Goal: Transaction & Acquisition: Purchase product/service

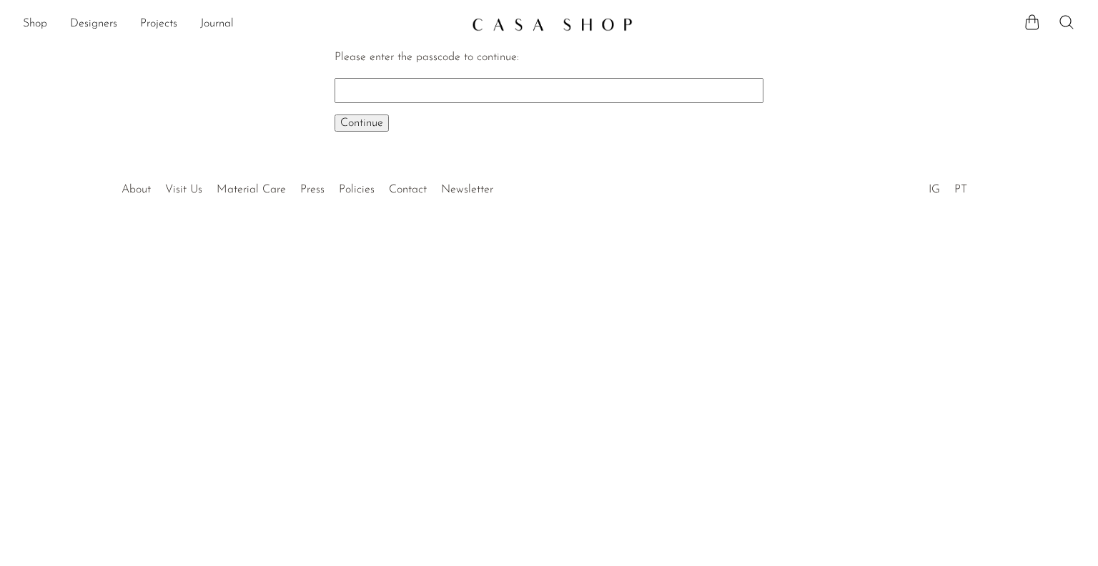
click at [509, 89] on input "Please enter the passcode to continue:" at bounding box center [549, 90] width 429 height 24
type input "early"
click at [335, 114] on button "Continue One moment..." at bounding box center [362, 122] width 54 height 17
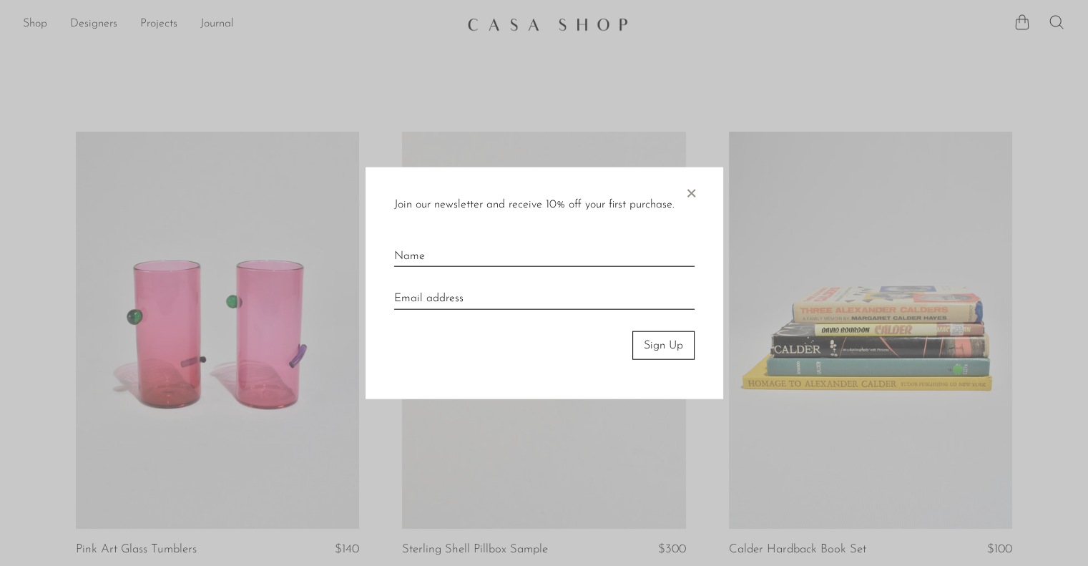
click at [698, 201] on div "Join our newsletter and receive 10% off your first purchase. × Sign Up" at bounding box center [544, 283] width 358 height 232
click at [694, 198] on span "×" at bounding box center [691, 190] width 14 height 46
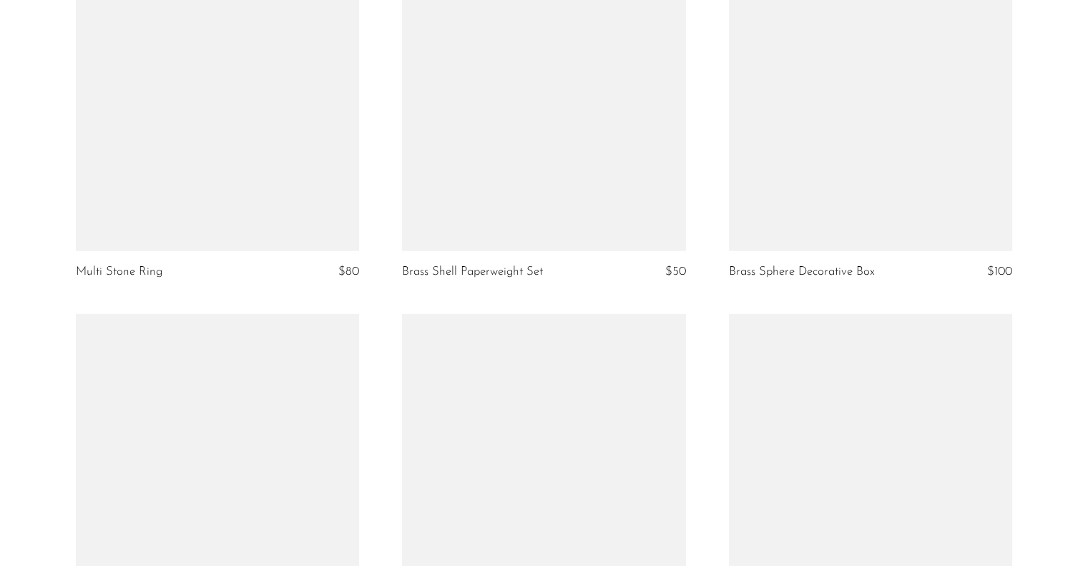
scroll to position [3933, 0]
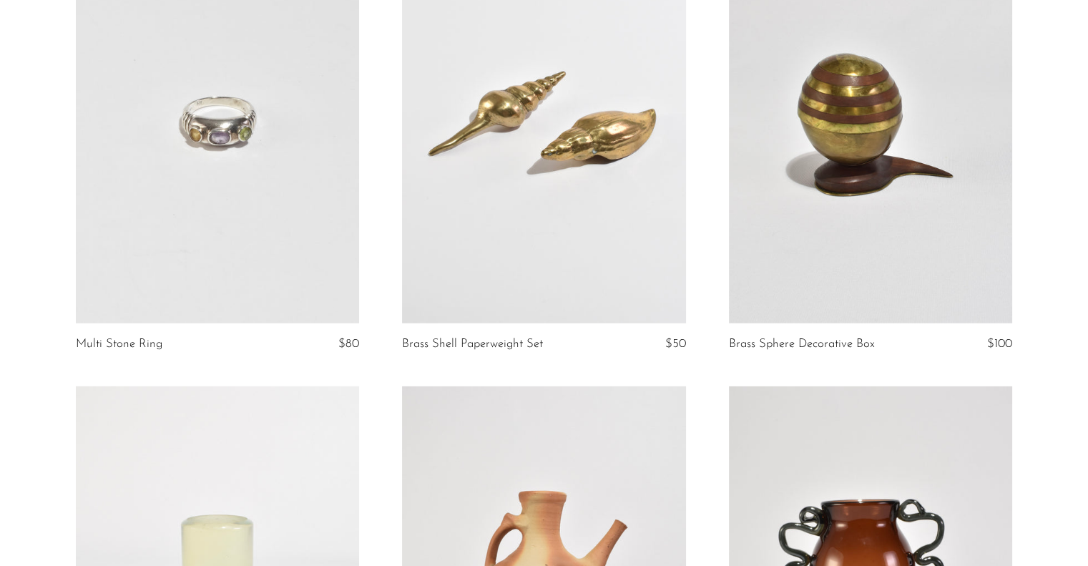
drag, startPoint x: 244, startPoint y: 128, endPoint x: 255, endPoint y: 135, distance: 12.9
click at [255, 135] on link at bounding box center [217, 124] width 283 height 397
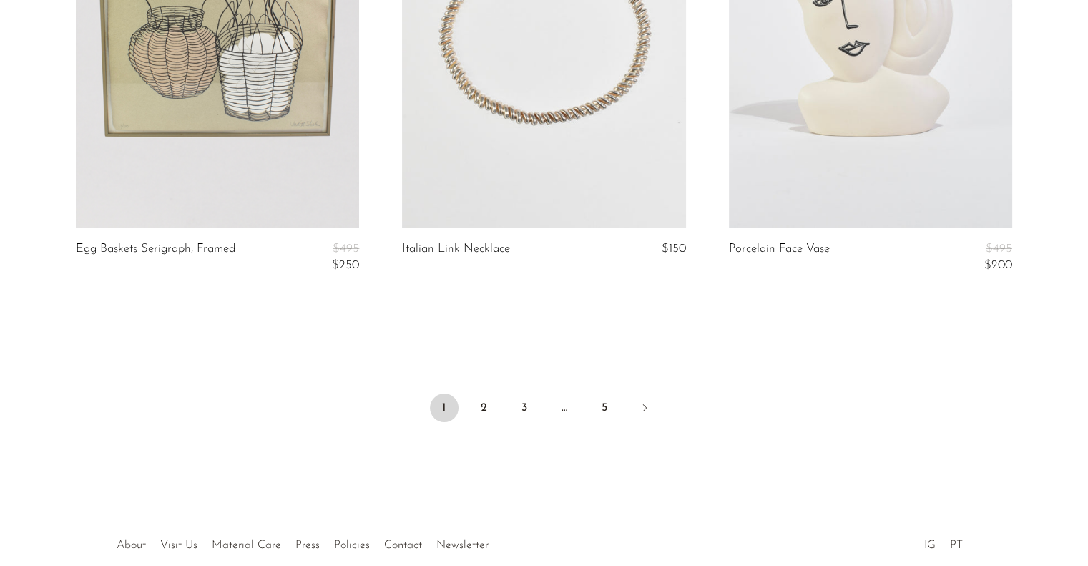
scroll to position [5469, 0]
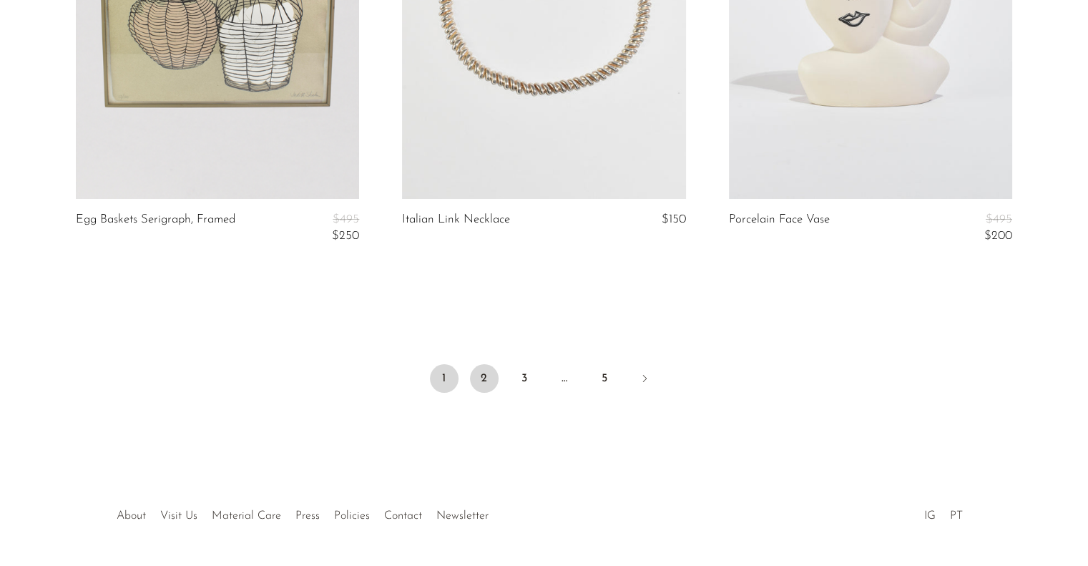
click at [488, 377] on link "2" at bounding box center [484, 378] width 29 height 29
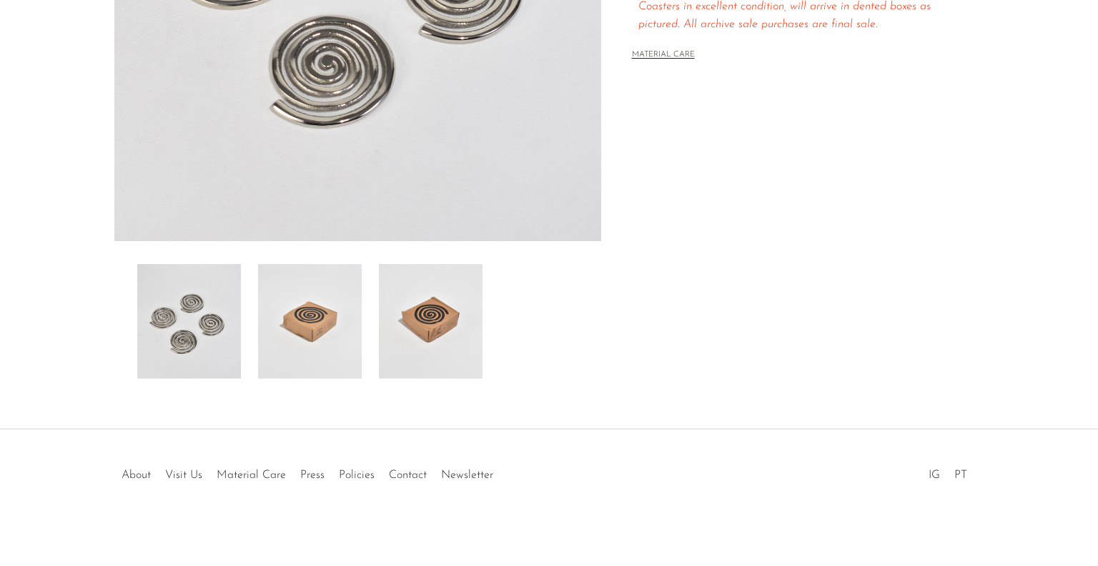
scroll to position [365, 0]
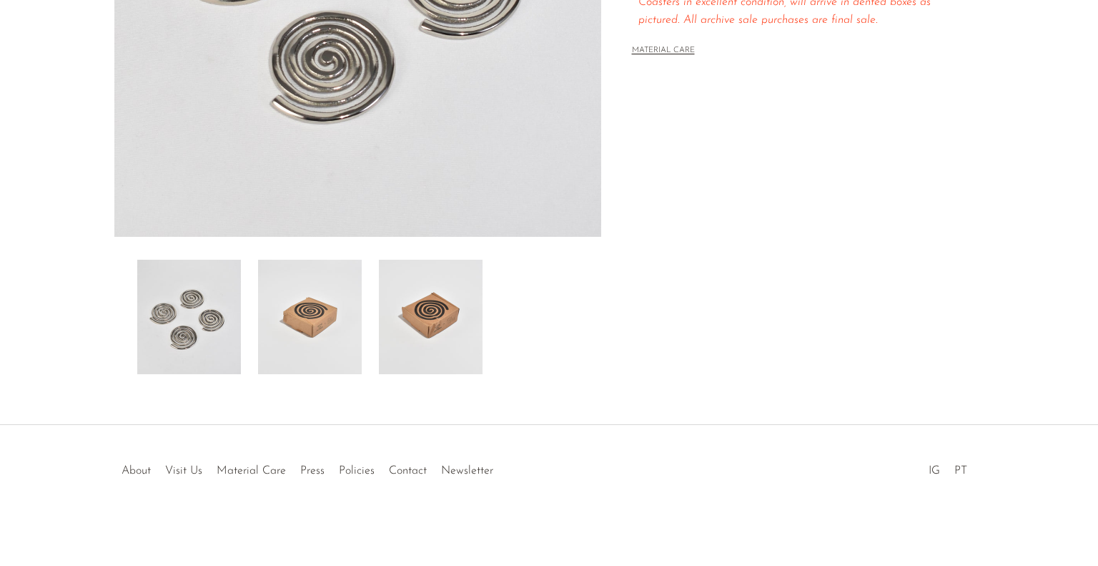
click at [348, 302] on img at bounding box center [310, 317] width 104 height 114
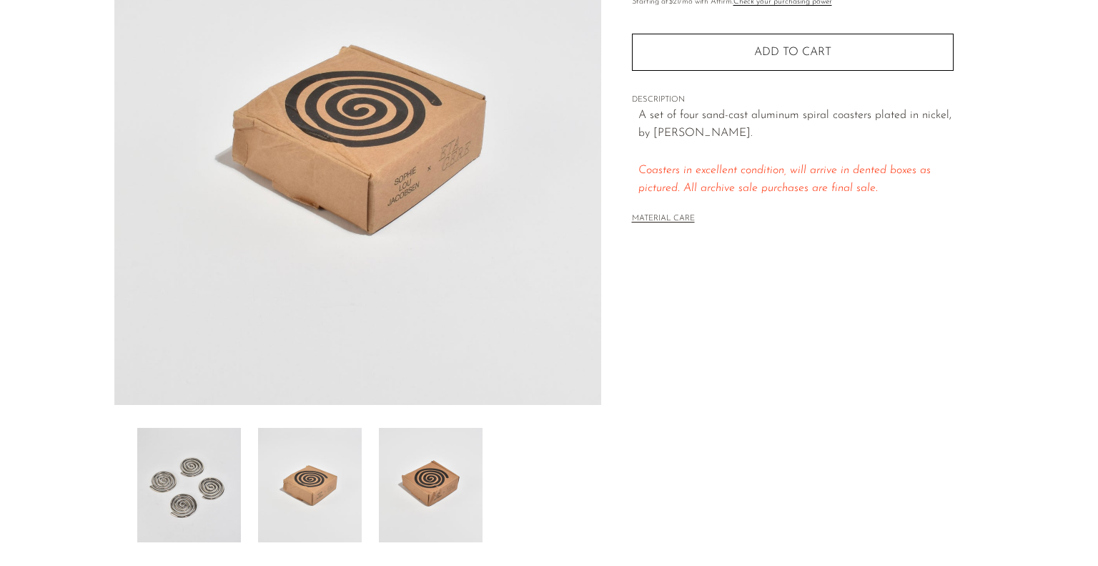
scroll to position [222, 0]
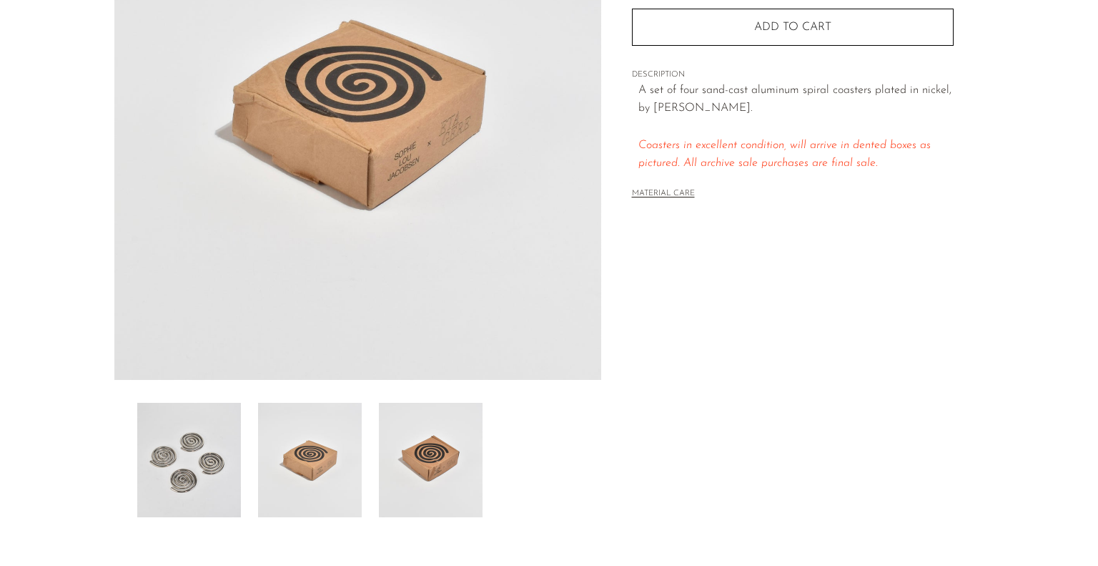
click at [438, 464] on img at bounding box center [431, 460] width 104 height 114
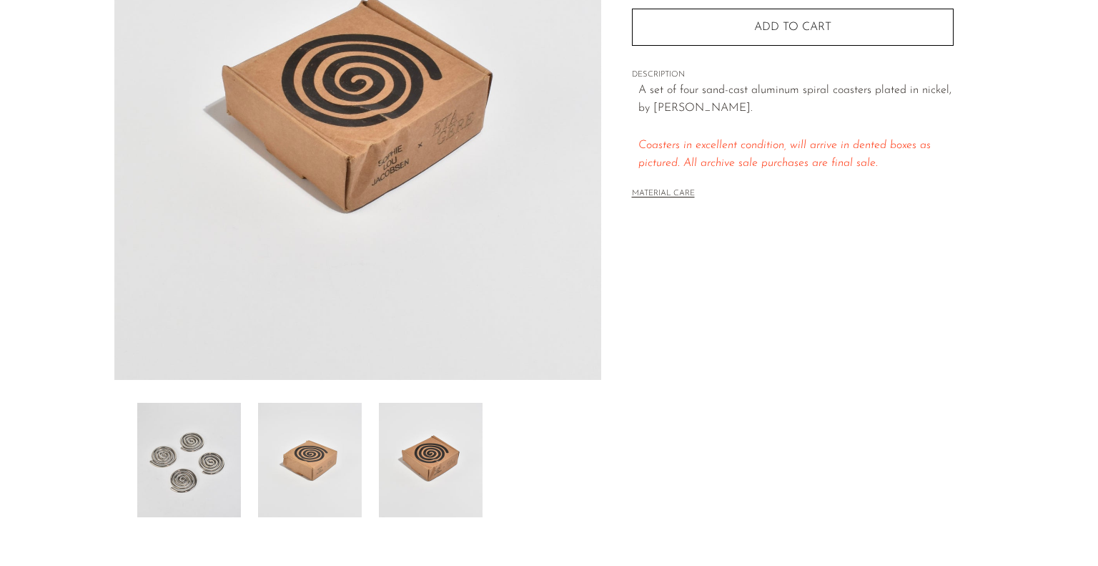
click at [144, 443] on img at bounding box center [189, 460] width 104 height 114
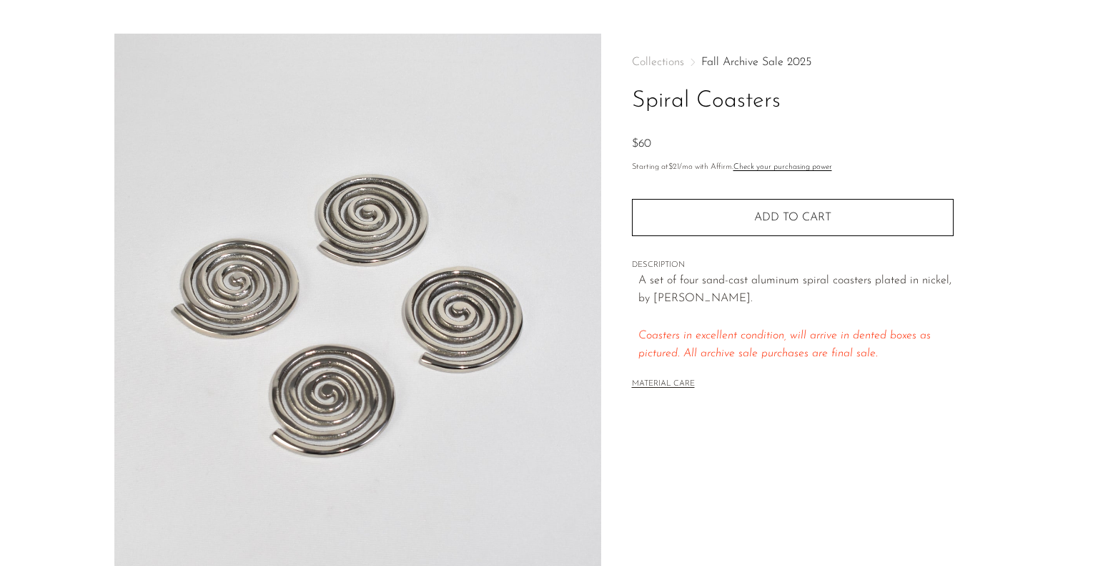
scroll to position [8, 0]
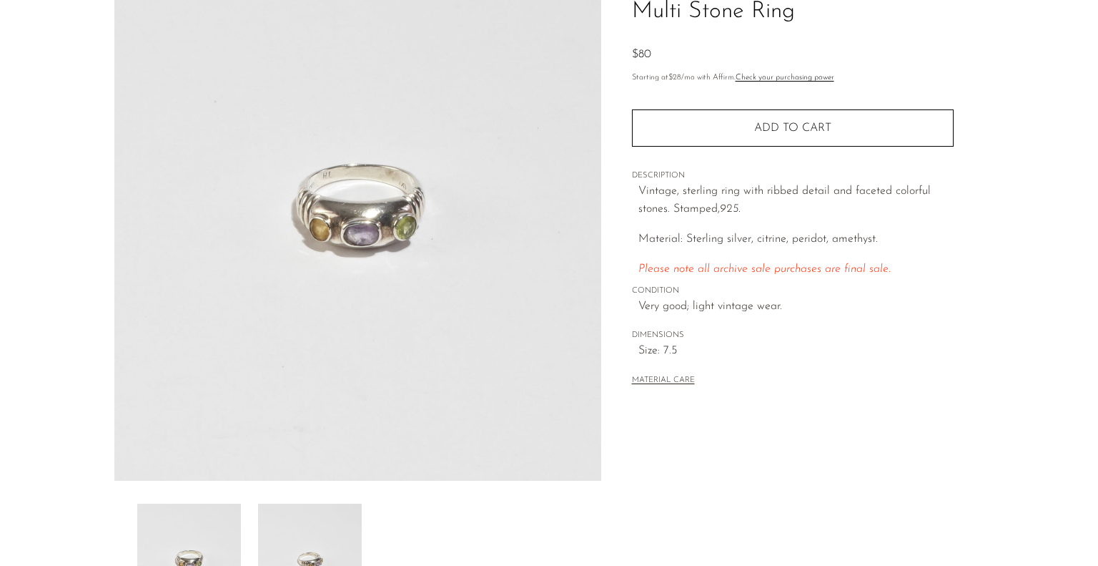
scroll to position [143, 0]
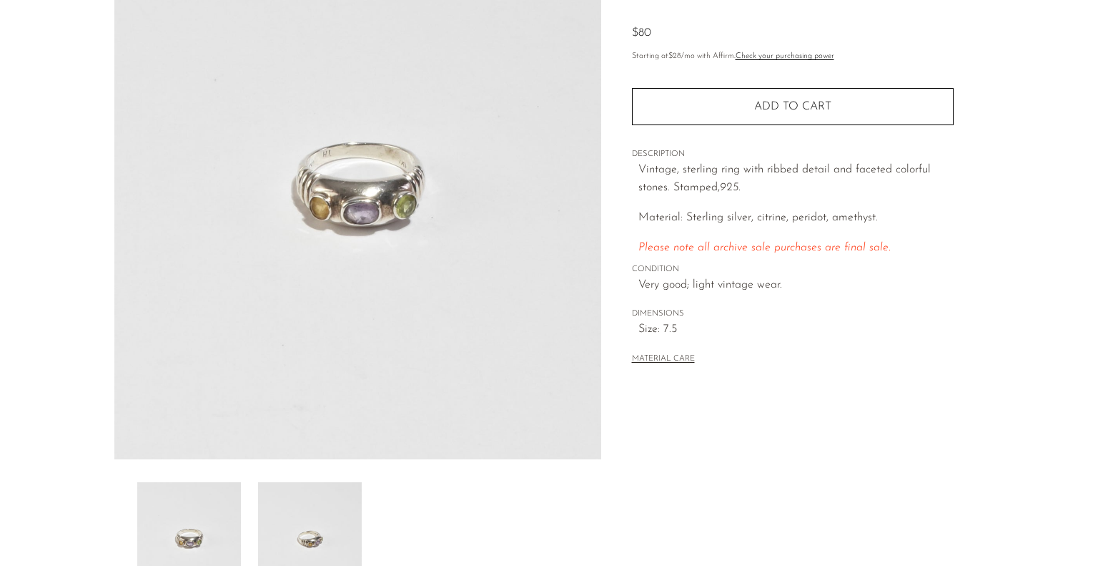
click at [260, 531] on img at bounding box center [310, 539] width 104 height 114
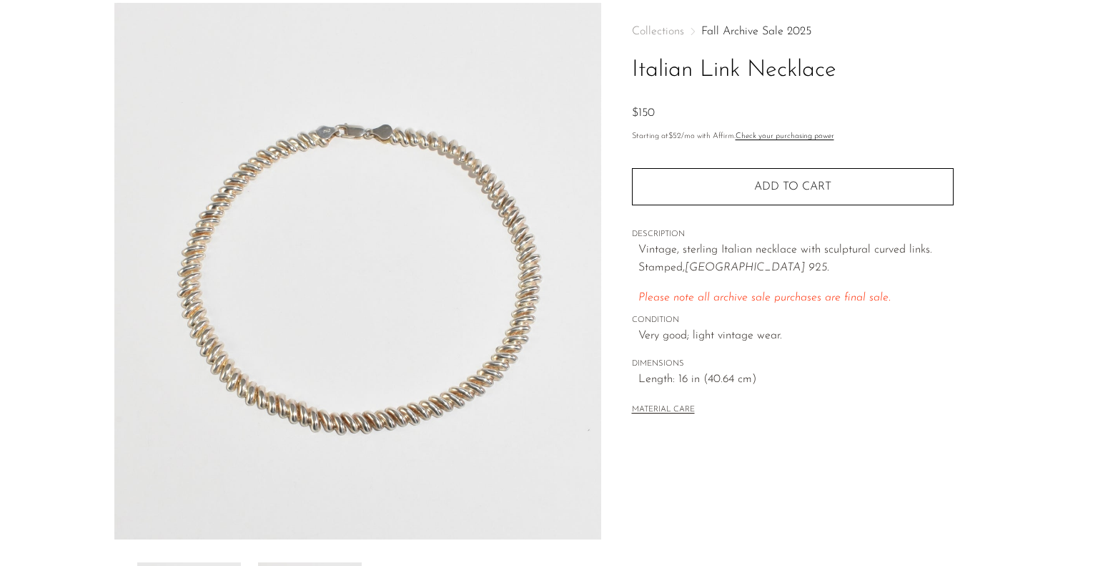
scroll to position [365, 0]
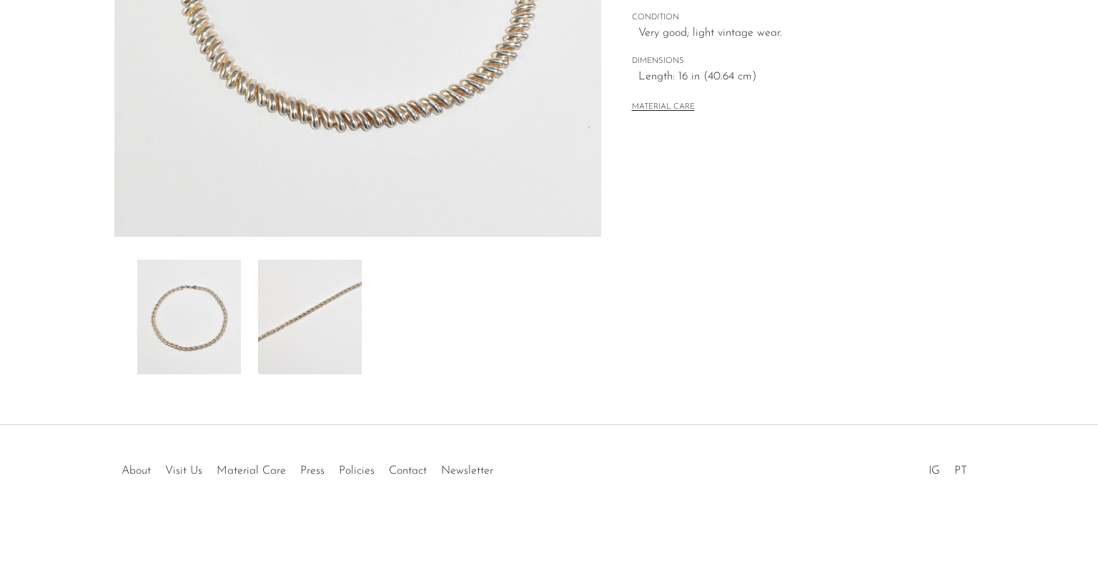
click at [295, 345] on img at bounding box center [310, 317] width 104 height 114
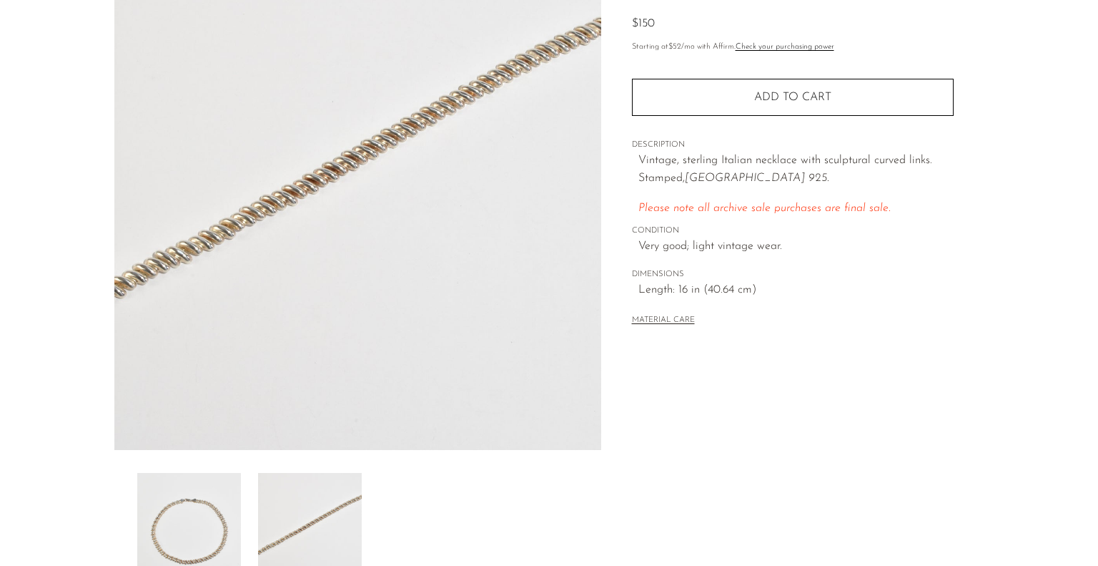
scroll to position [151, 0]
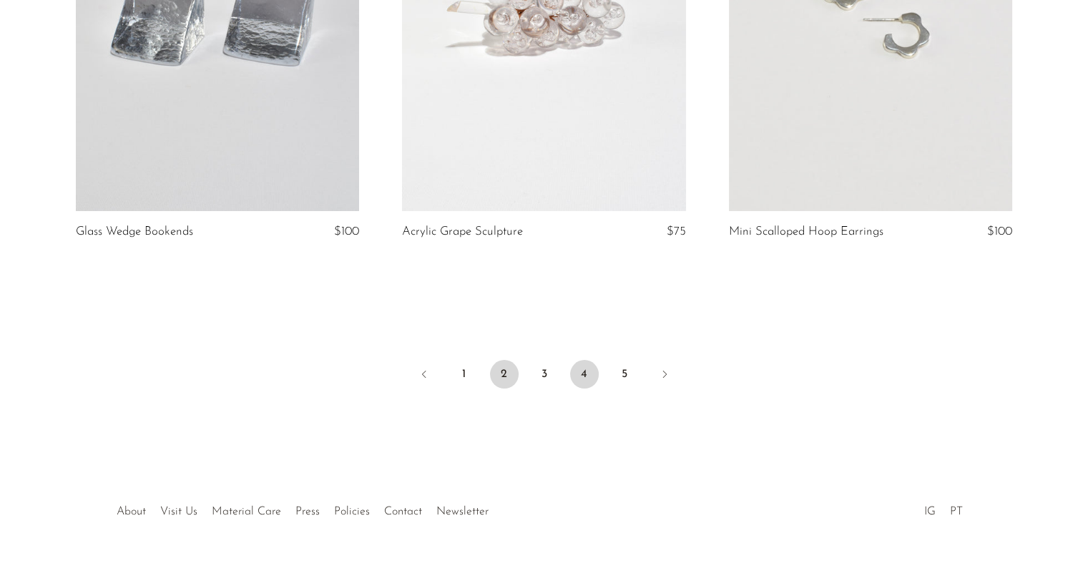
scroll to position [5481, 0]
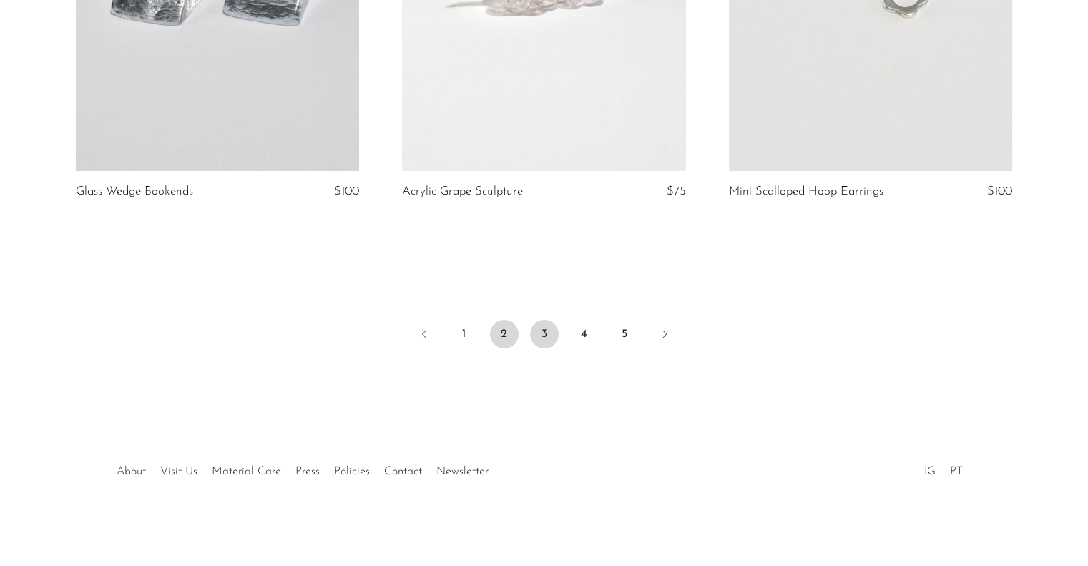
click at [548, 337] on link "3" at bounding box center [544, 334] width 29 height 29
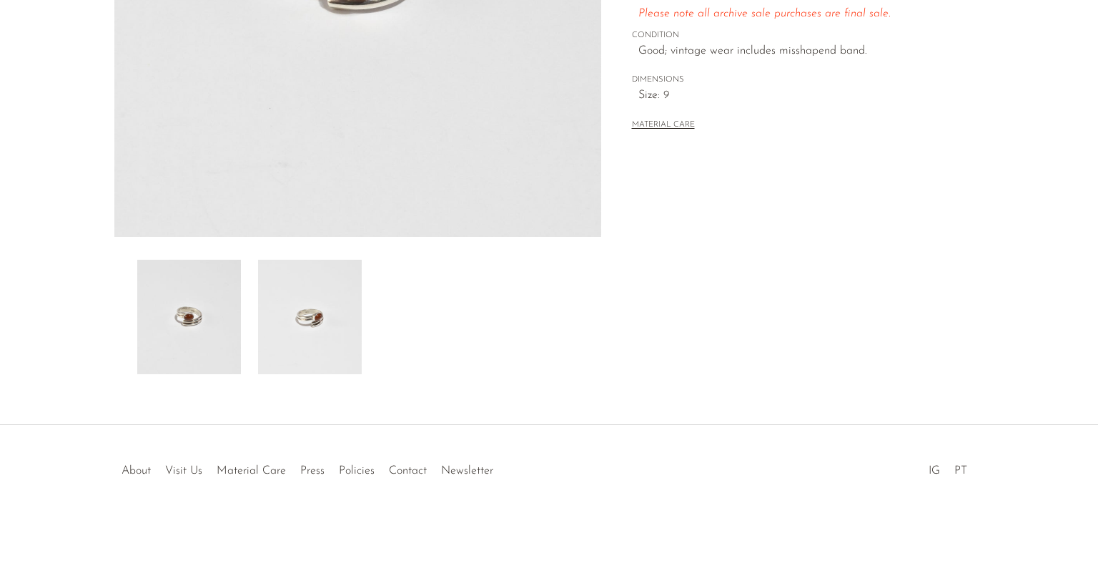
click at [344, 315] on img at bounding box center [310, 317] width 104 height 114
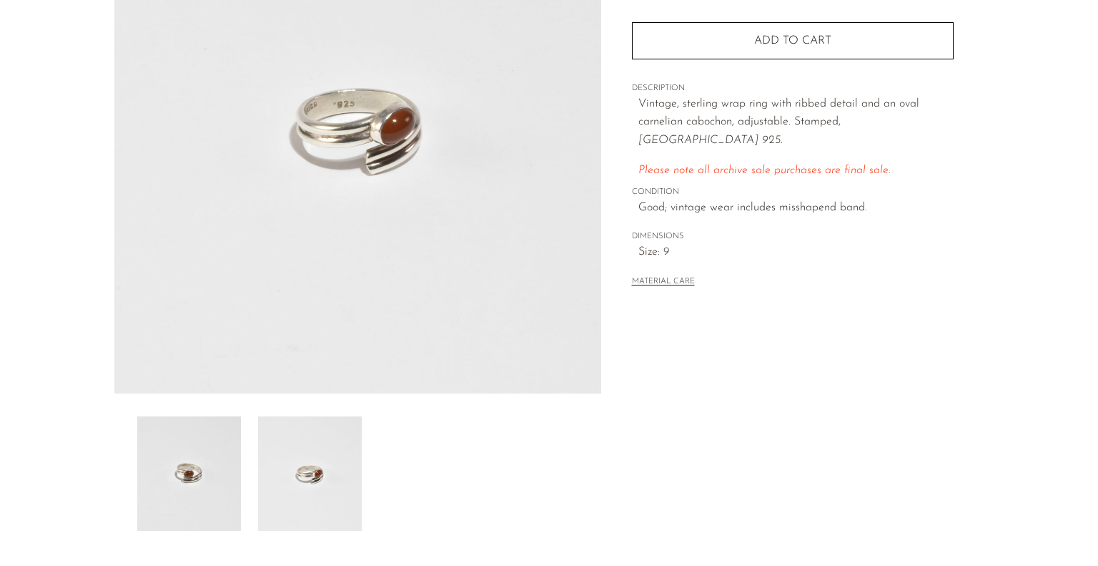
scroll to position [151, 0]
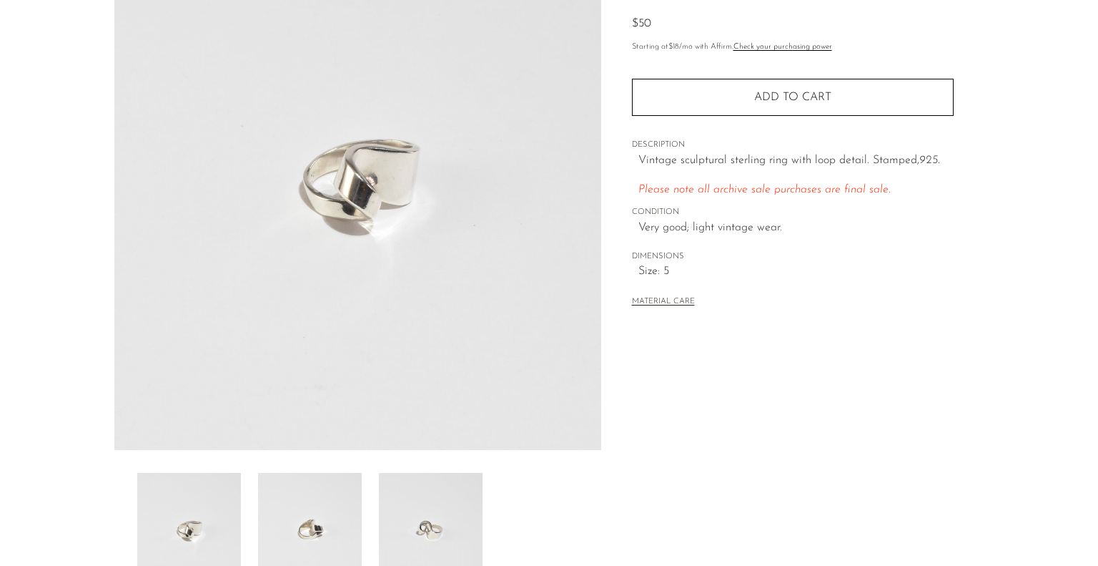
scroll to position [215, 0]
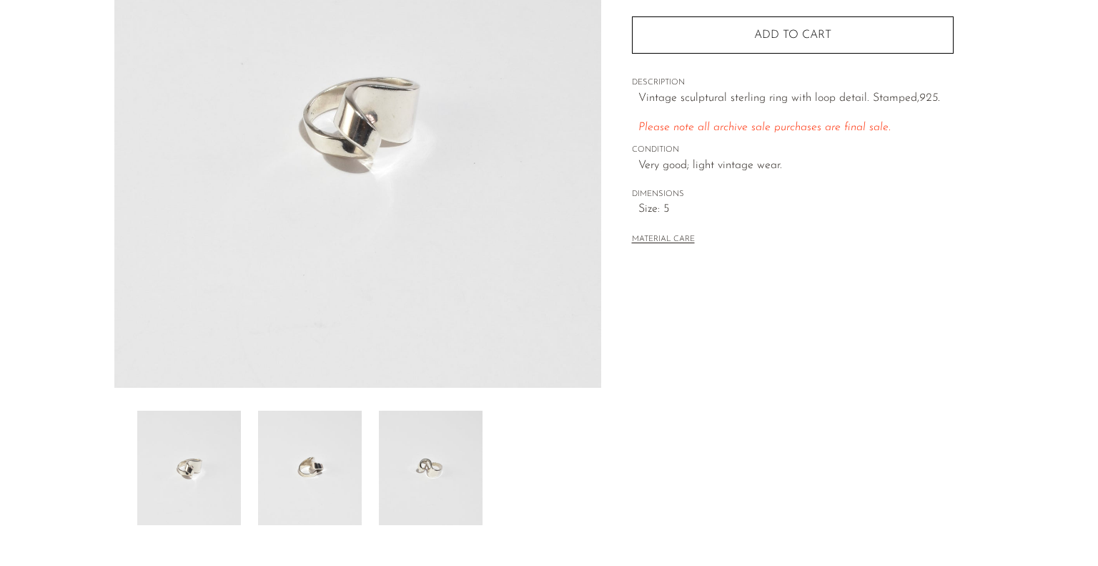
click at [265, 451] on img at bounding box center [310, 467] width 104 height 114
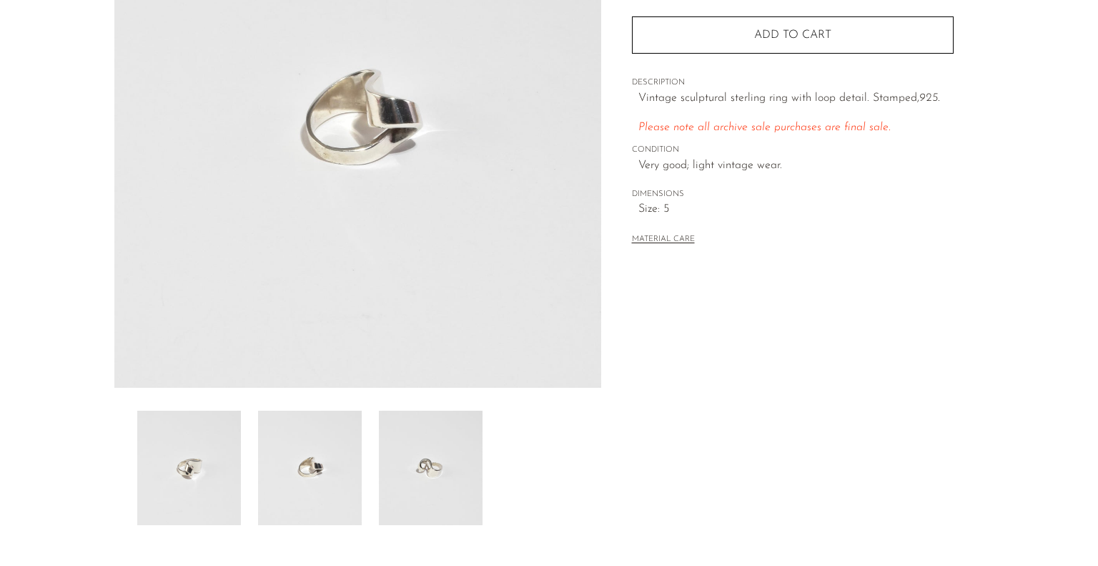
click at [418, 500] on img at bounding box center [431, 467] width 104 height 114
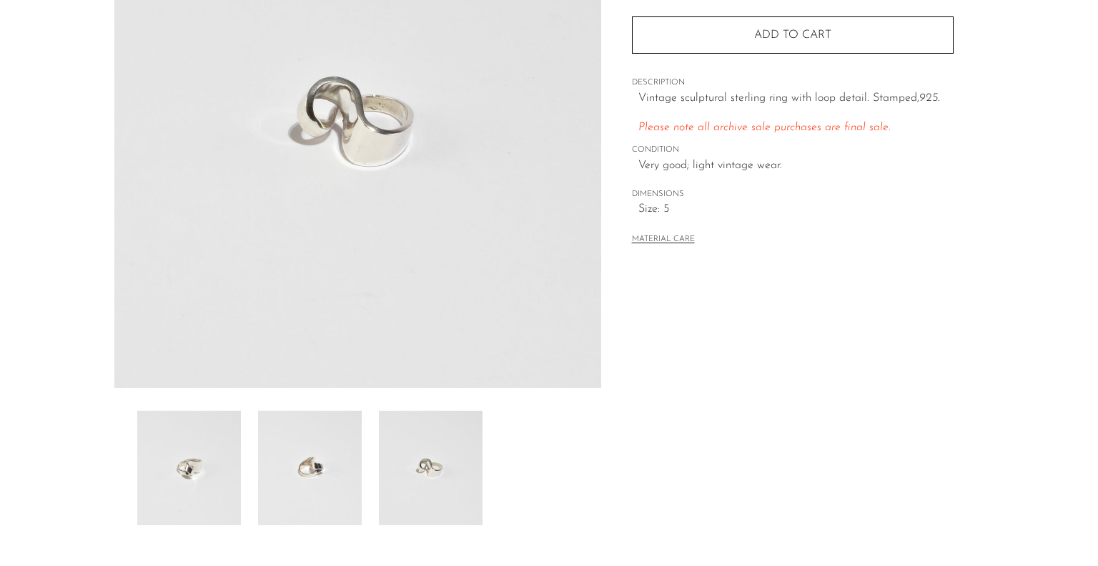
click at [305, 467] on img at bounding box center [310, 467] width 104 height 114
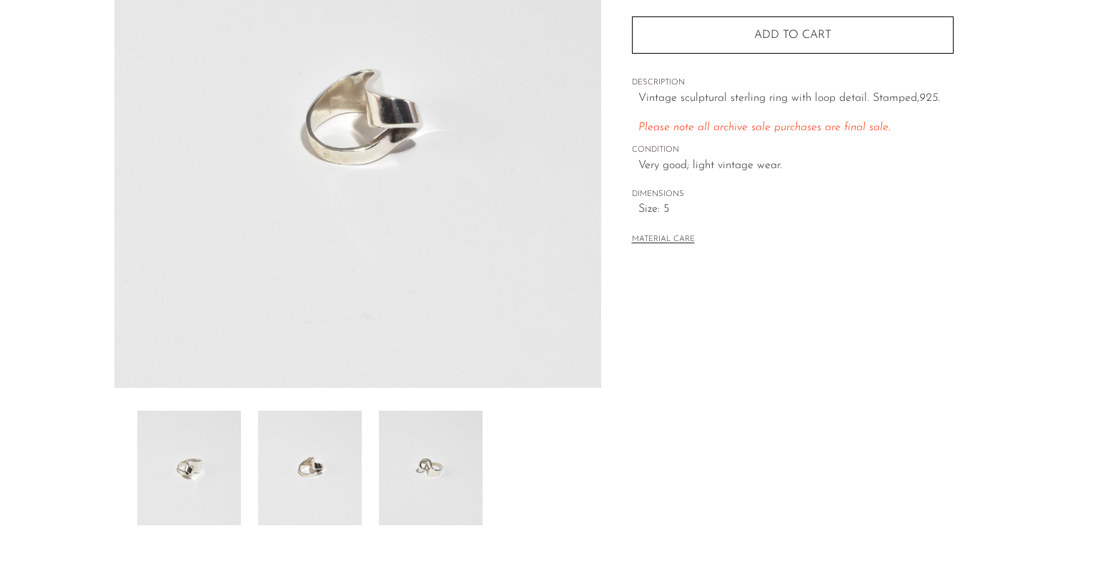
click at [183, 456] on img at bounding box center [189, 467] width 104 height 114
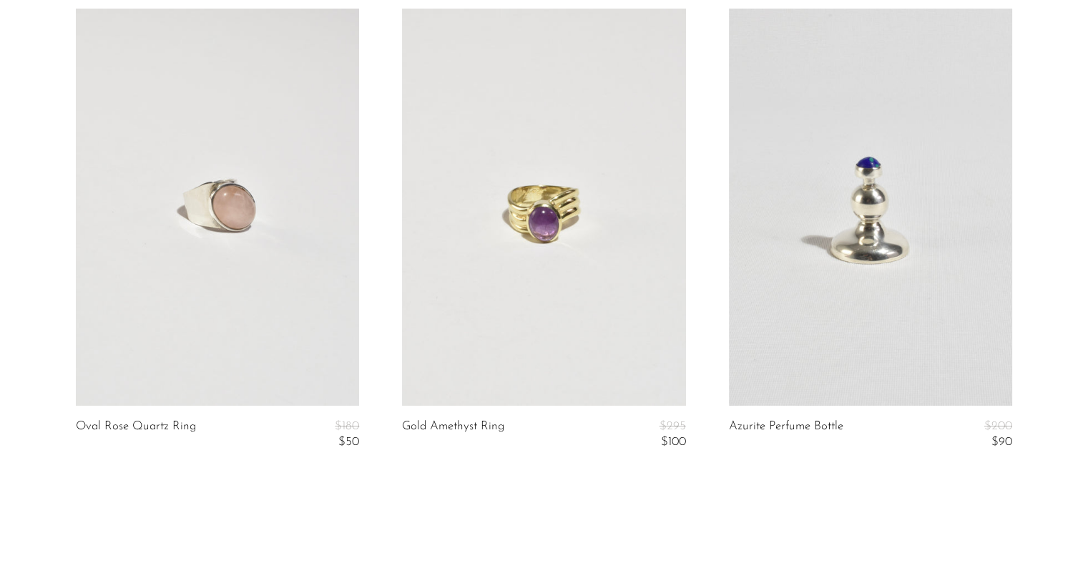
scroll to position [5594, 0]
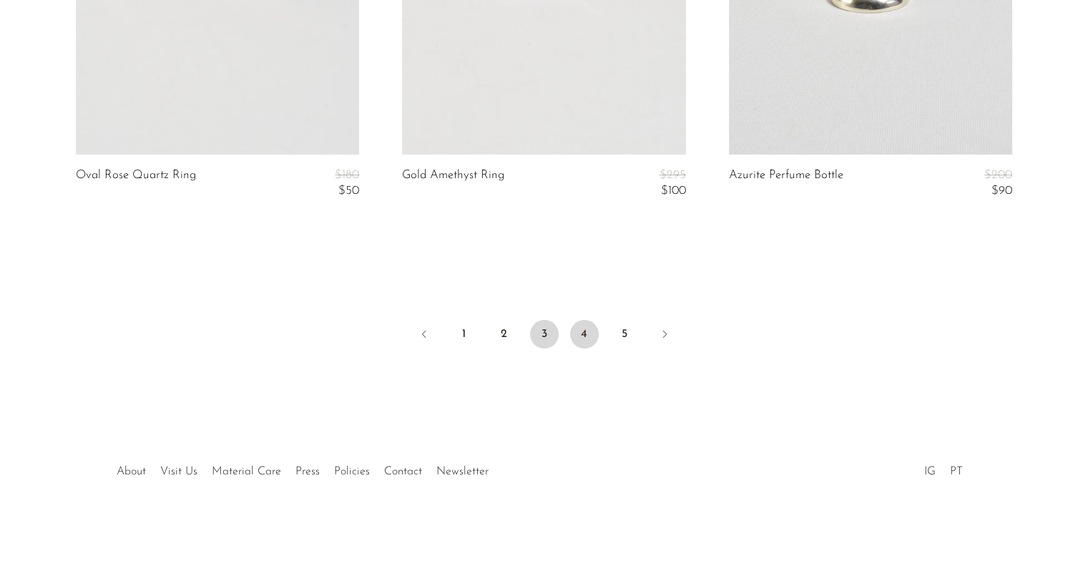
click at [591, 322] on link "4" at bounding box center [584, 334] width 29 height 29
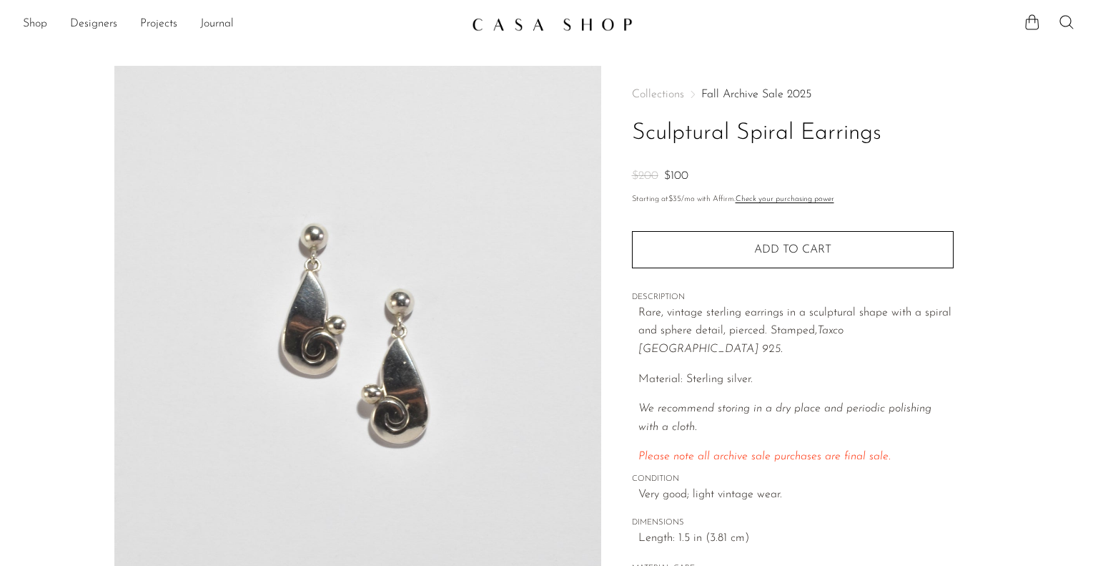
scroll to position [72, 0]
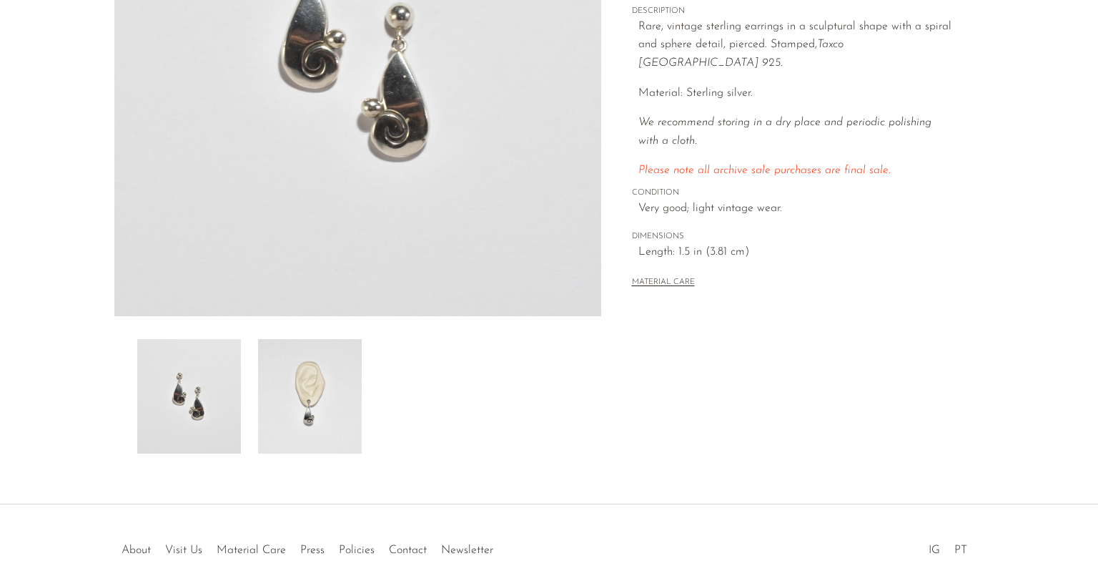
click at [316, 388] on img at bounding box center [310, 396] width 104 height 114
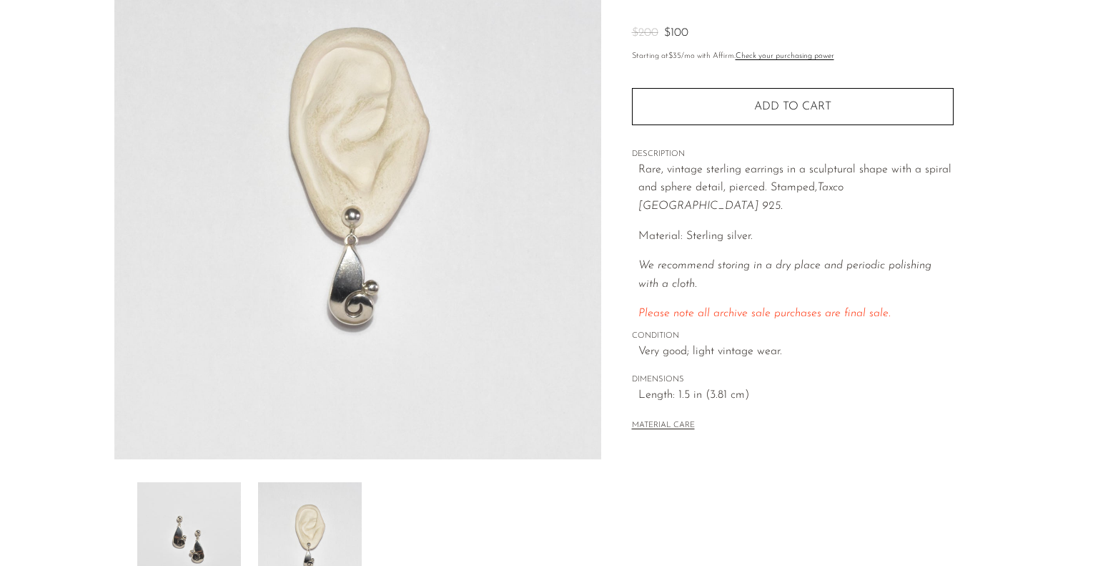
scroll to position [358, 0]
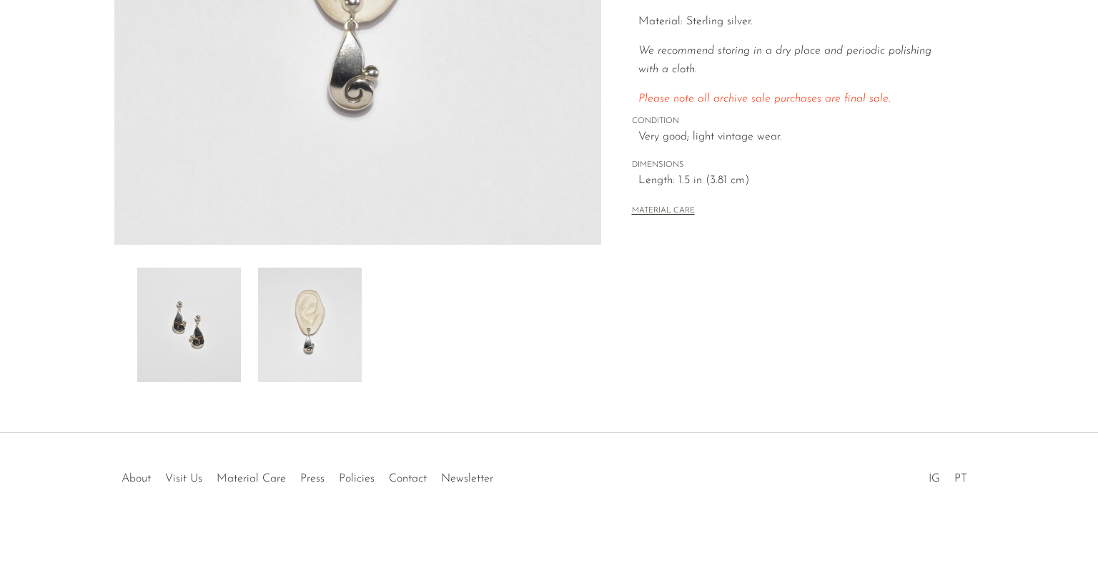
click at [215, 343] on img at bounding box center [189, 324] width 104 height 114
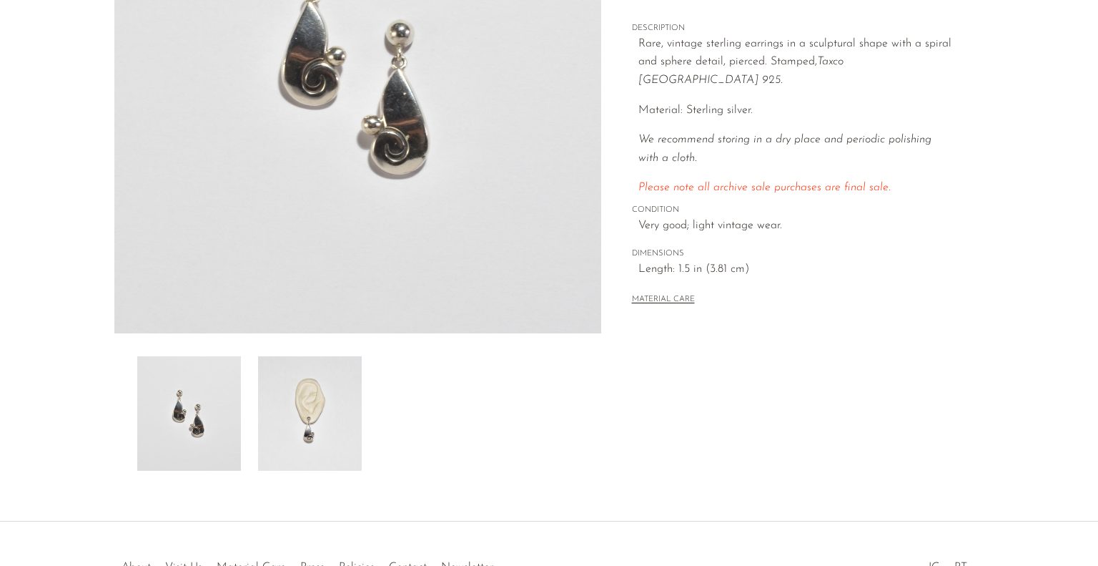
scroll to position [143, 0]
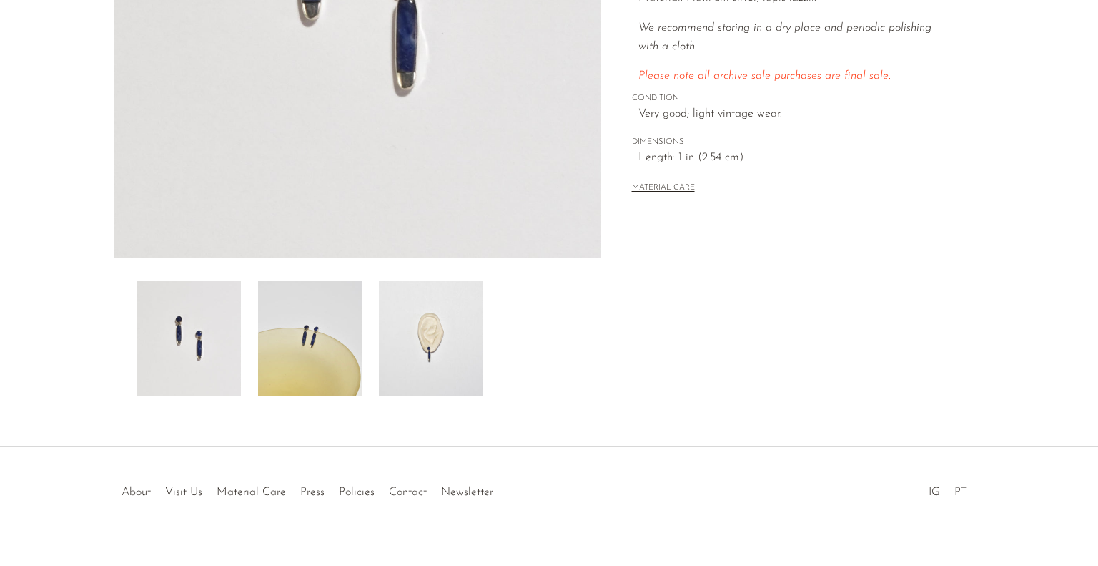
scroll to position [358, 0]
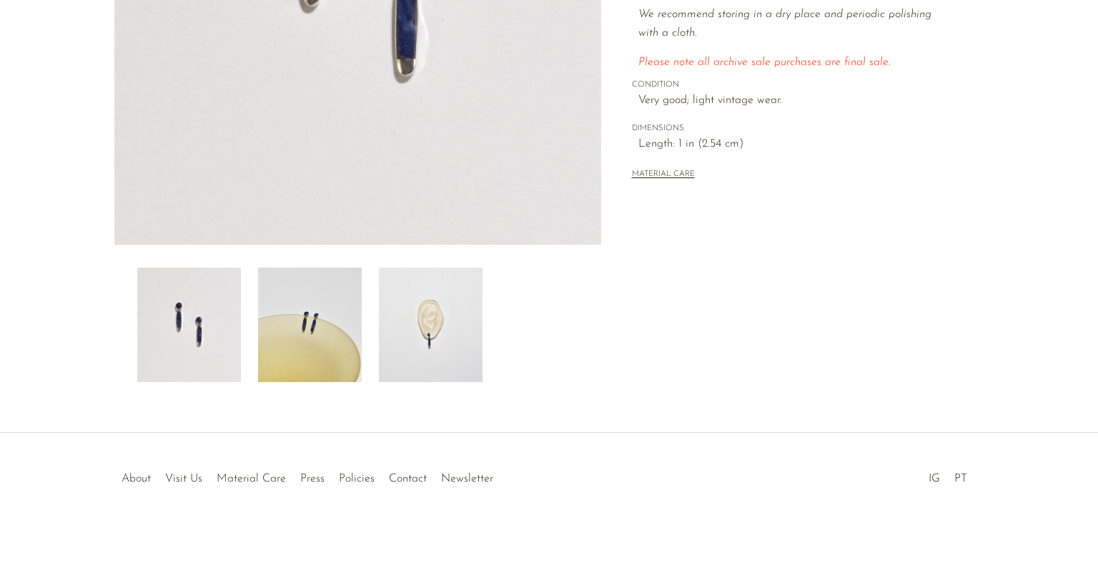
click at [294, 331] on img at bounding box center [310, 324] width 104 height 114
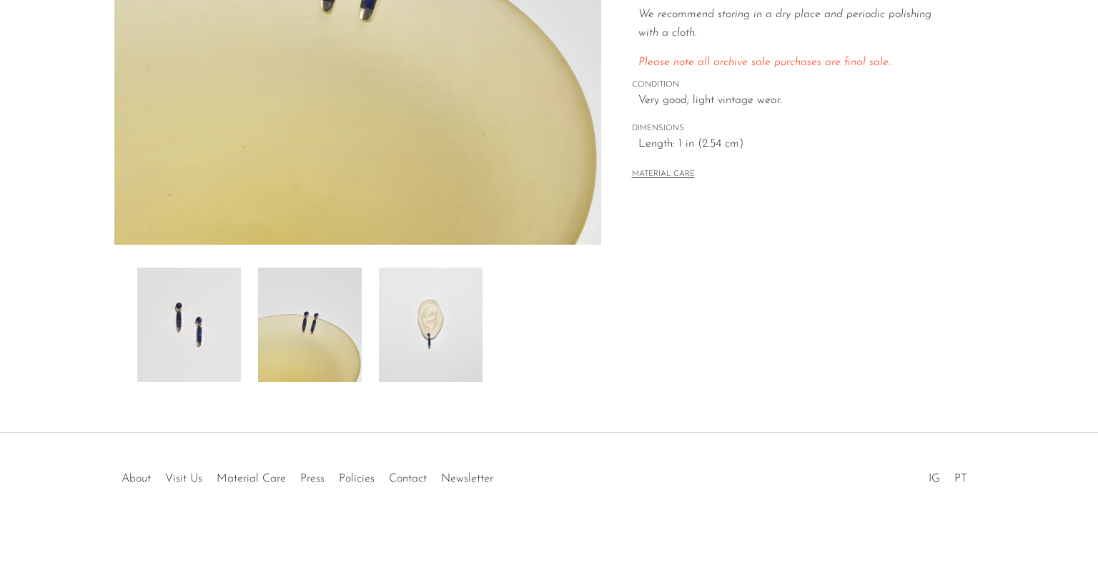
click at [435, 331] on img at bounding box center [431, 324] width 104 height 114
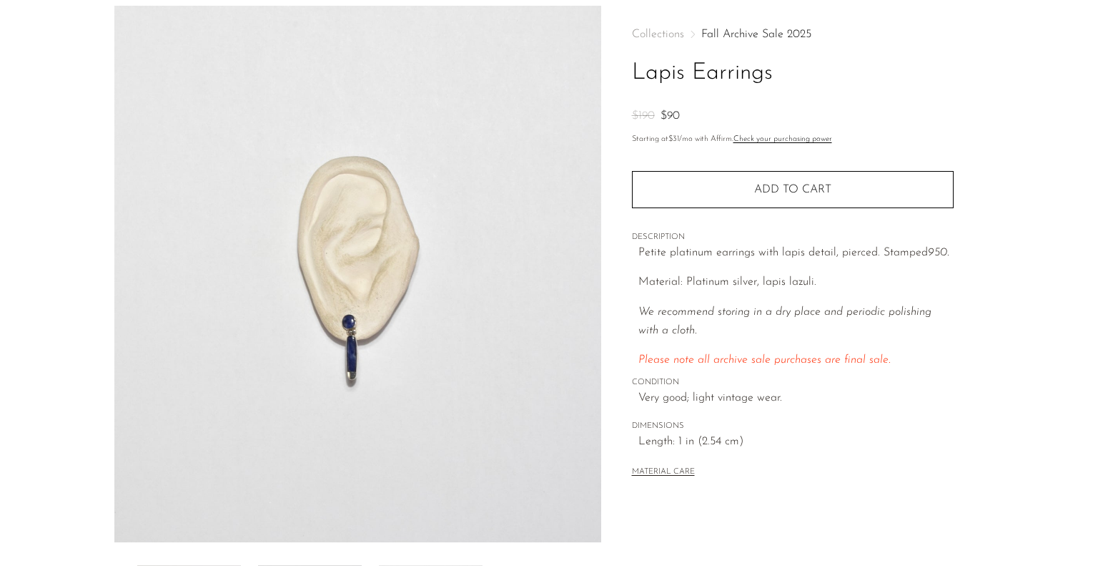
scroll to position [0, 0]
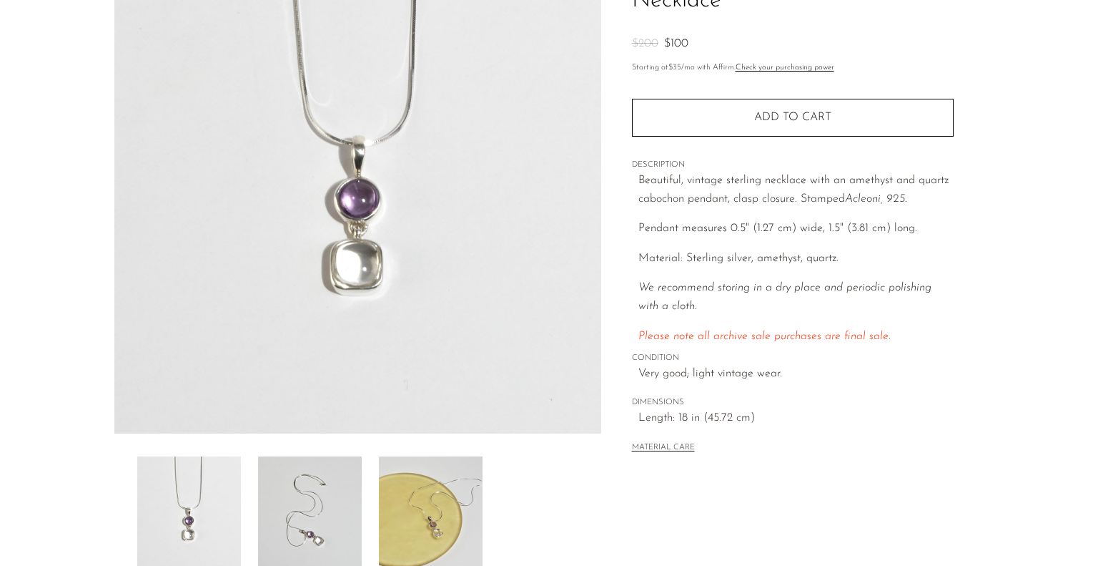
scroll to position [215, 0]
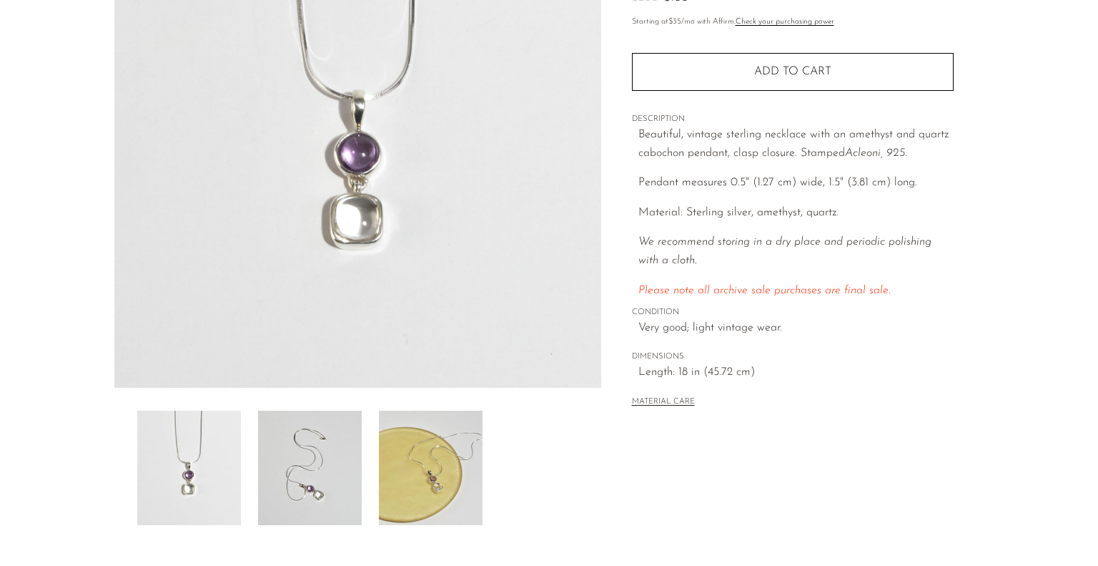
click at [297, 509] on img at bounding box center [310, 467] width 104 height 114
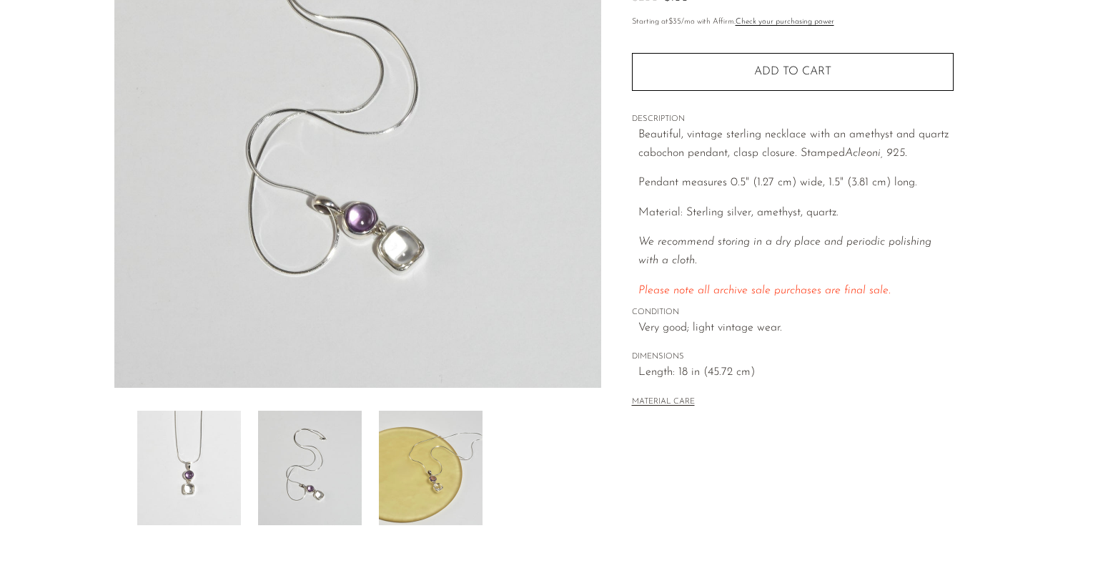
click at [398, 492] on img at bounding box center [431, 467] width 104 height 114
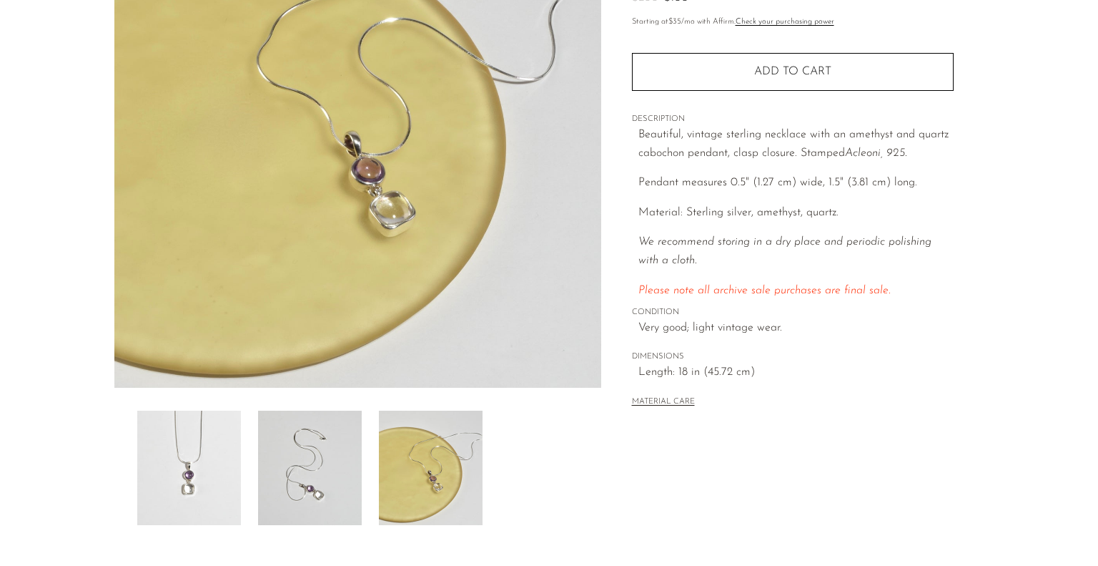
click at [282, 480] on img at bounding box center [310, 467] width 104 height 114
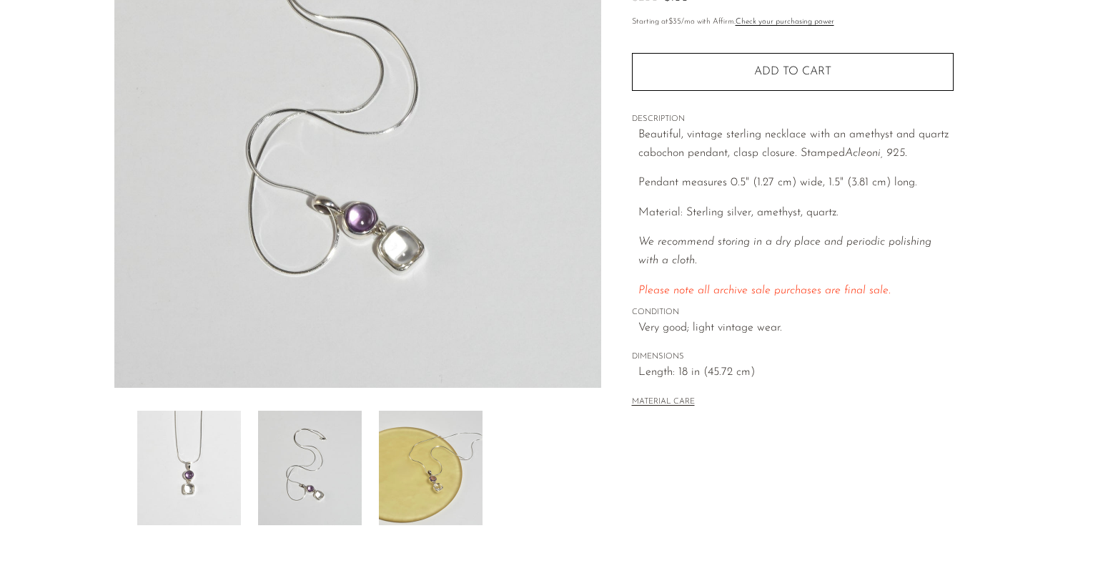
click at [192, 488] on img at bounding box center [189, 467] width 104 height 114
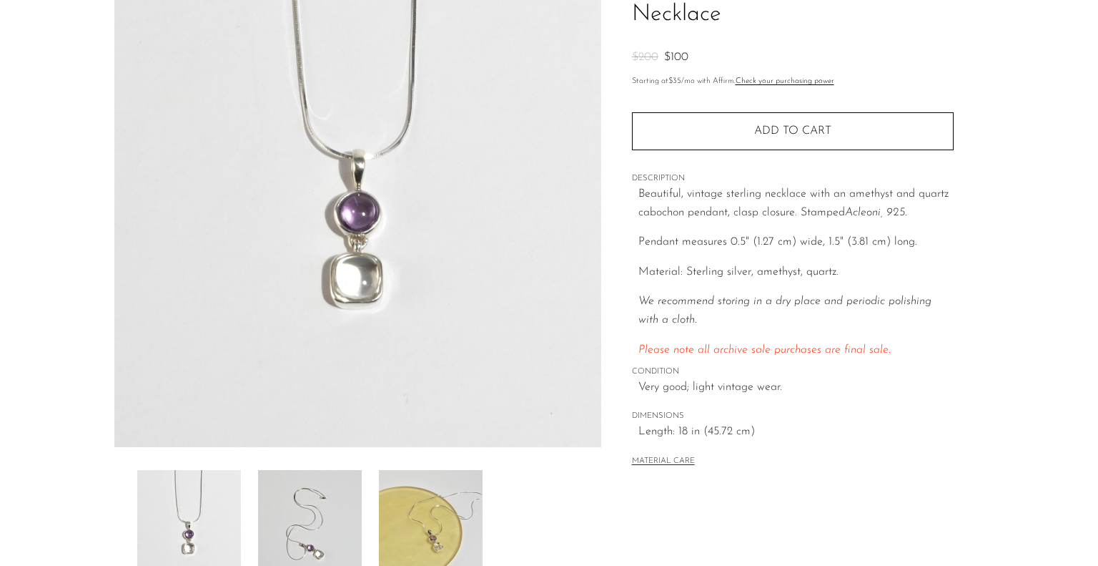
scroll to position [72, 0]
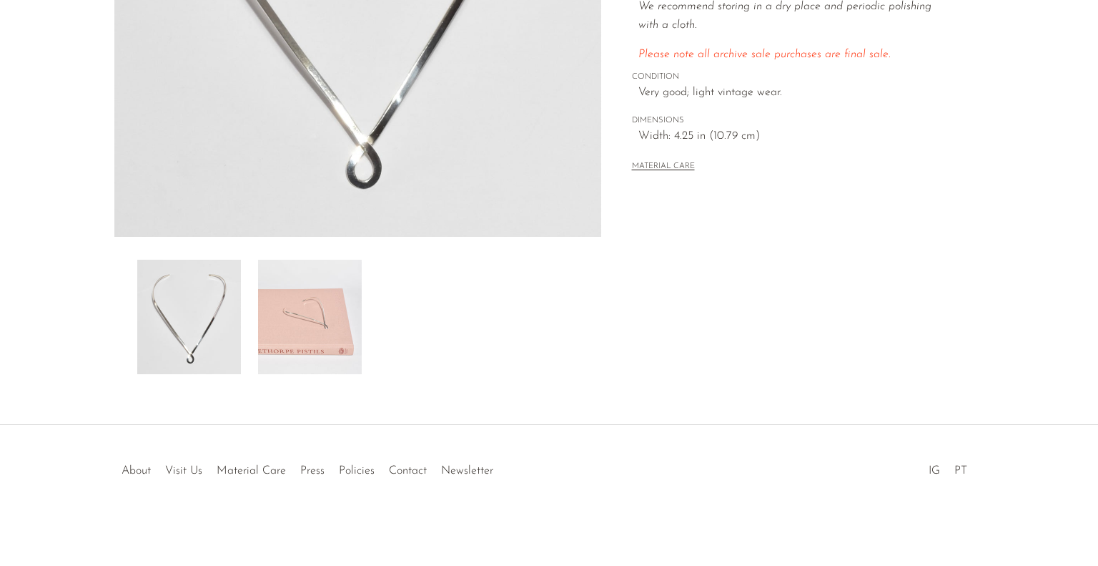
click at [328, 320] on img at bounding box center [310, 317] width 104 height 114
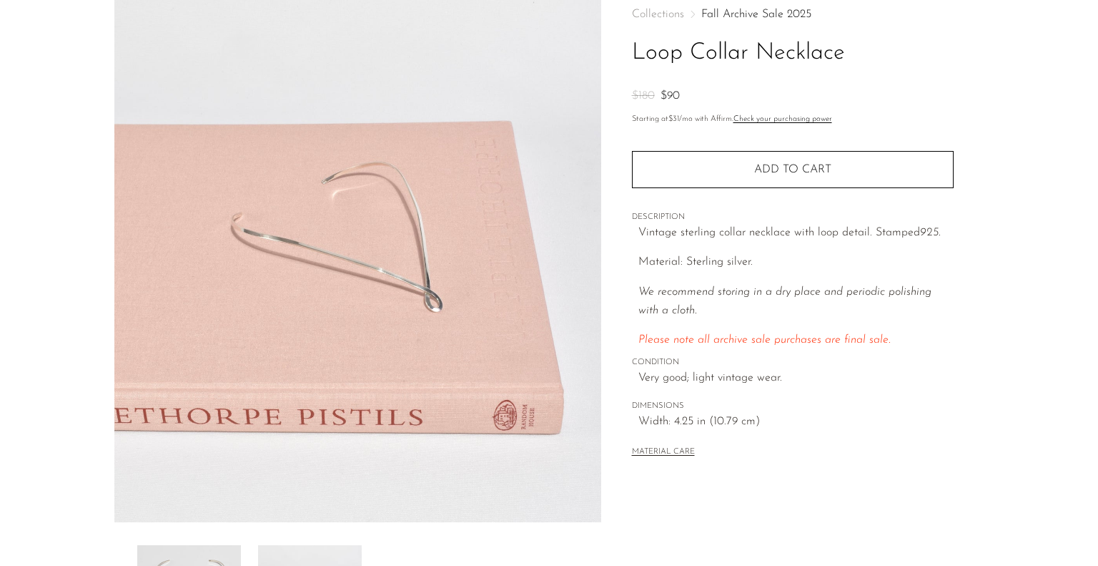
scroll to position [79, 0]
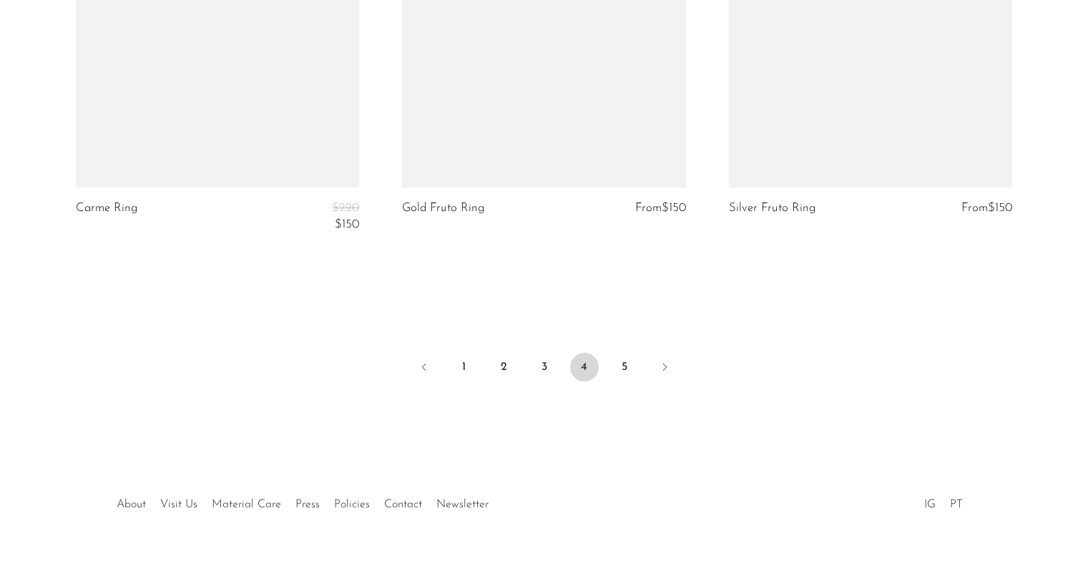
scroll to position [5610, 0]
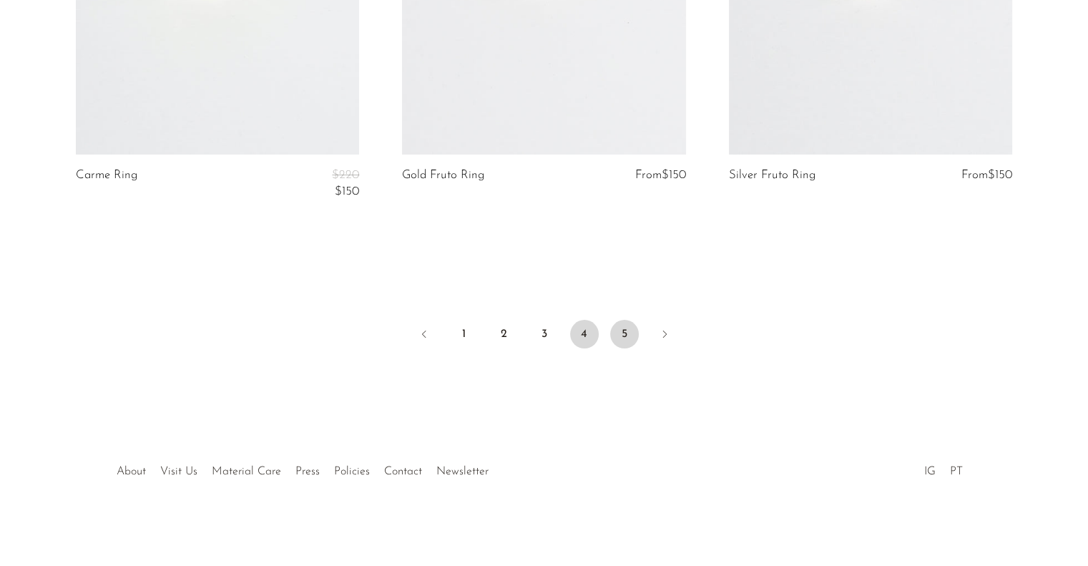
click at [616, 332] on link "5" at bounding box center [624, 334] width 29 height 29
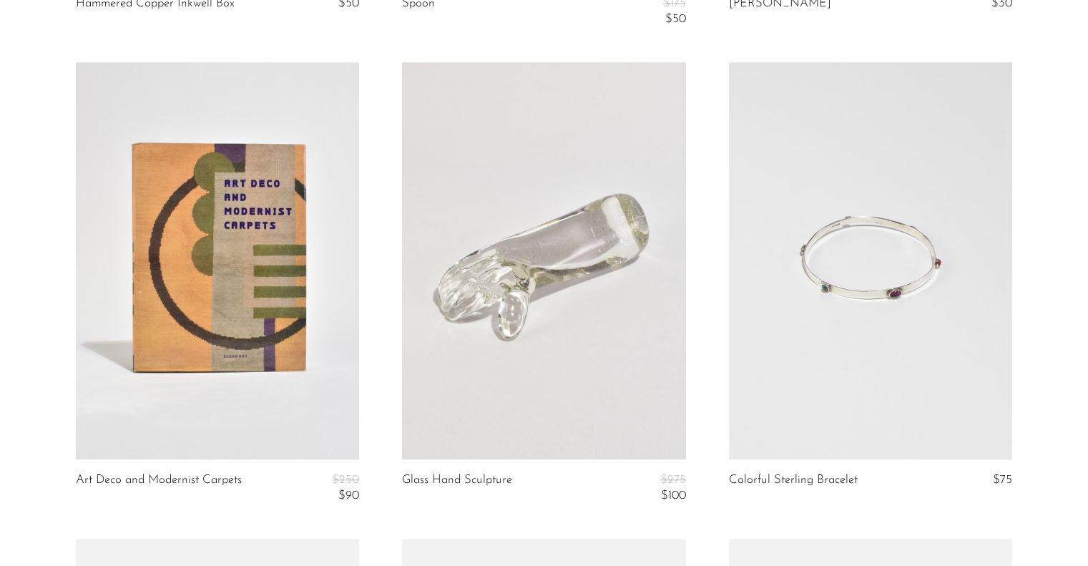
scroll to position [1573, 0]
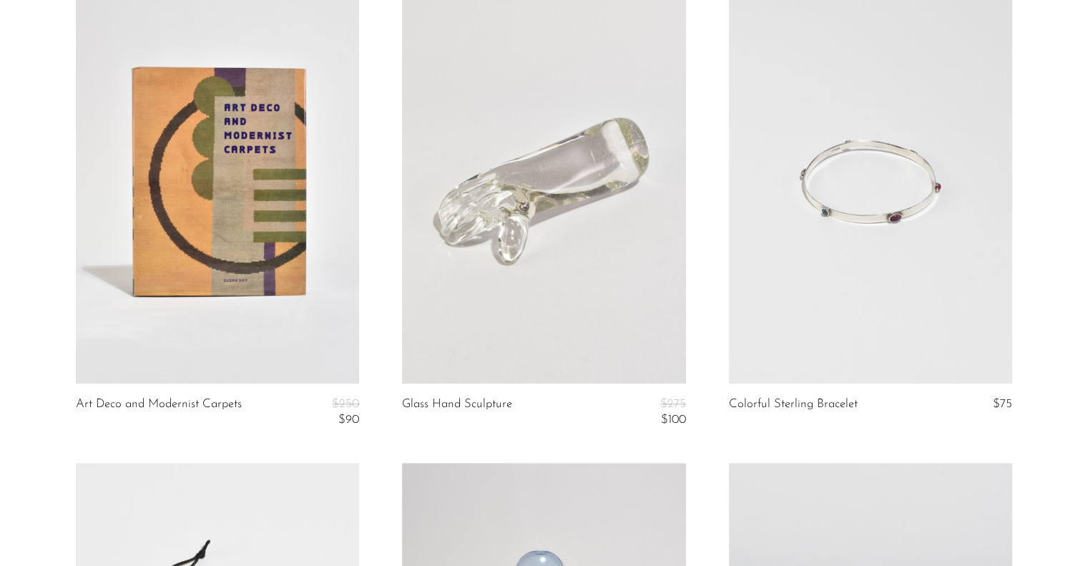
drag, startPoint x: 876, startPoint y: 234, endPoint x: 881, endPoint y: 242, distance: 9.3
click at [881, 242] on link at bounding box center [870, 184] width 283 height 397
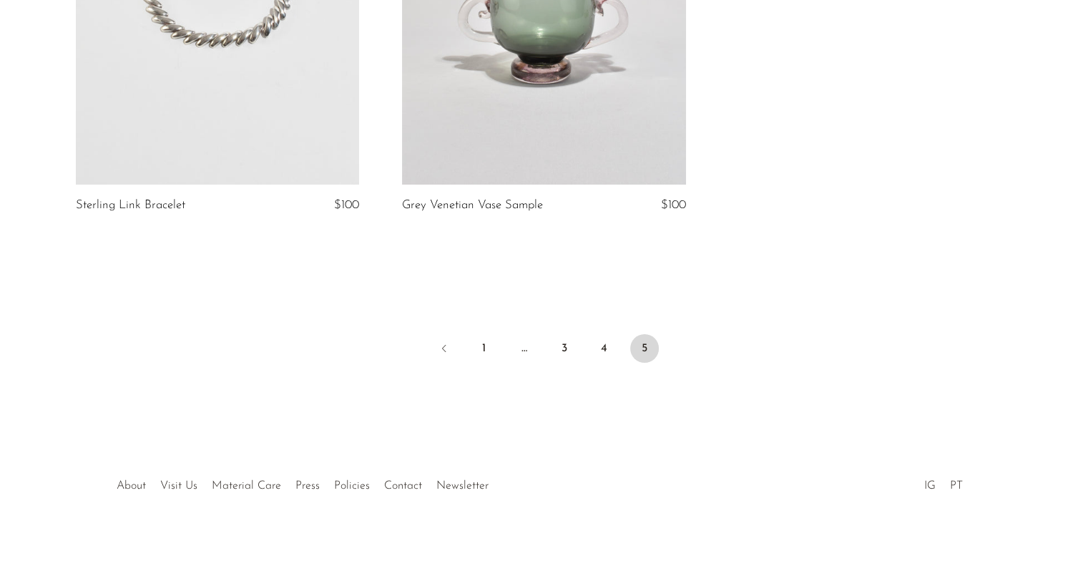
scroll to position [5096, 0]
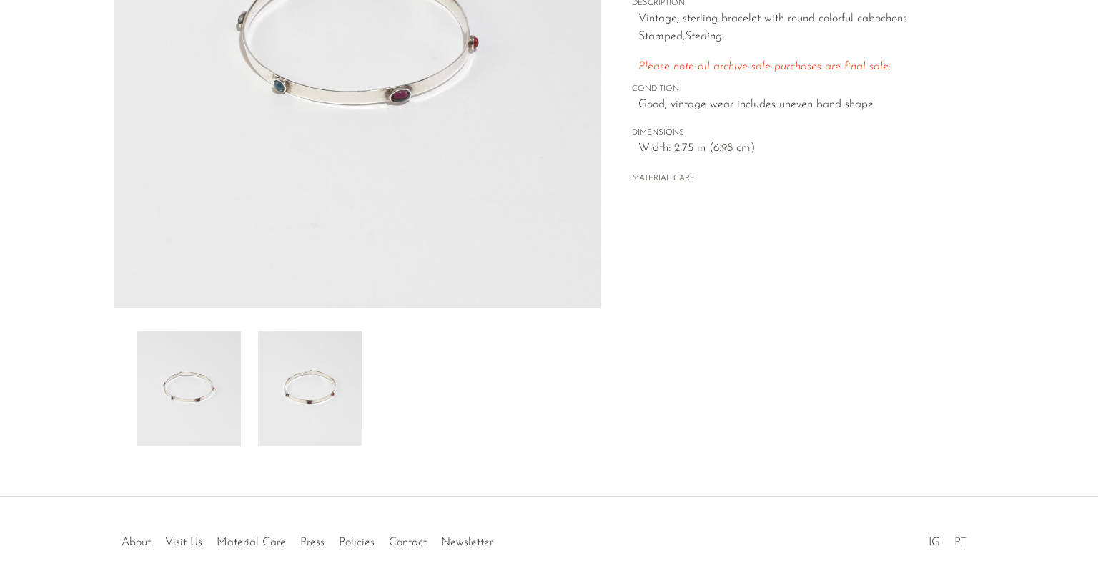
click at [309, 368] on img at bounding box center [310, 388] width 104 height 114
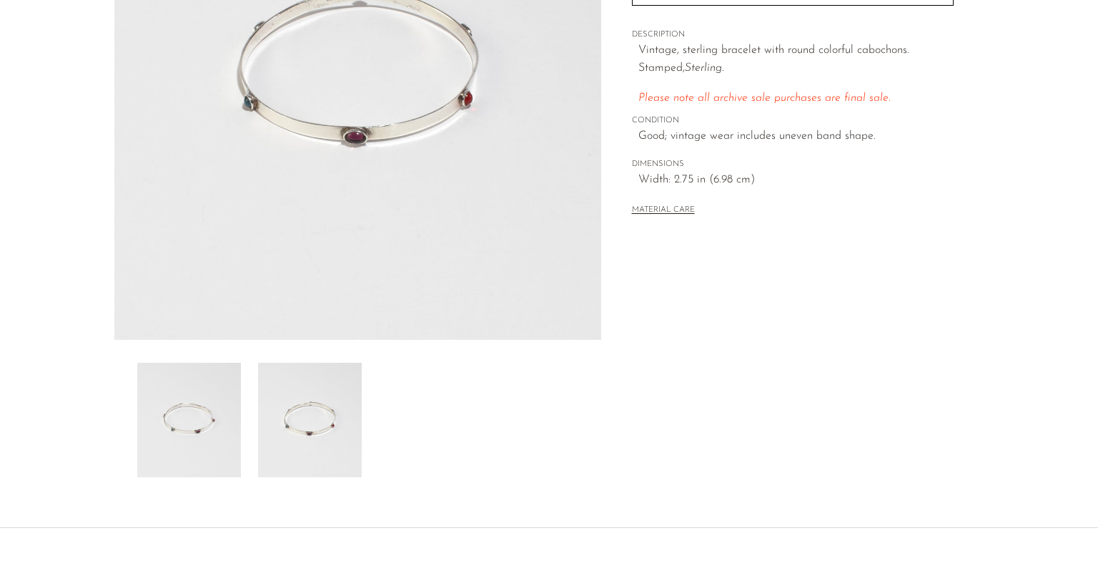
scroll to position [294, 0]
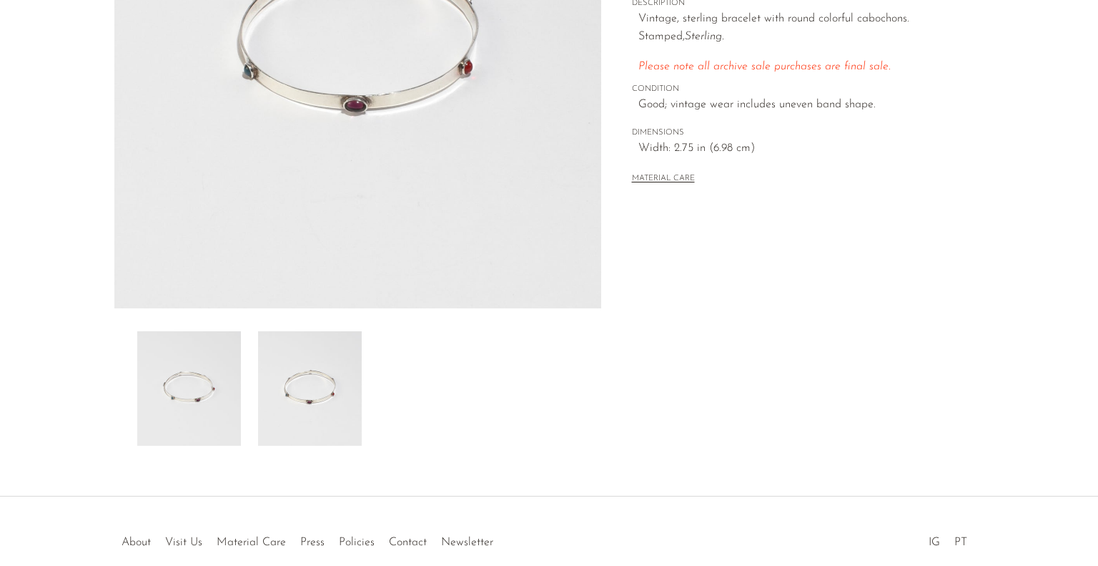
click at [203, 380] on img at bounding box center [189, 388] width 104 height 114
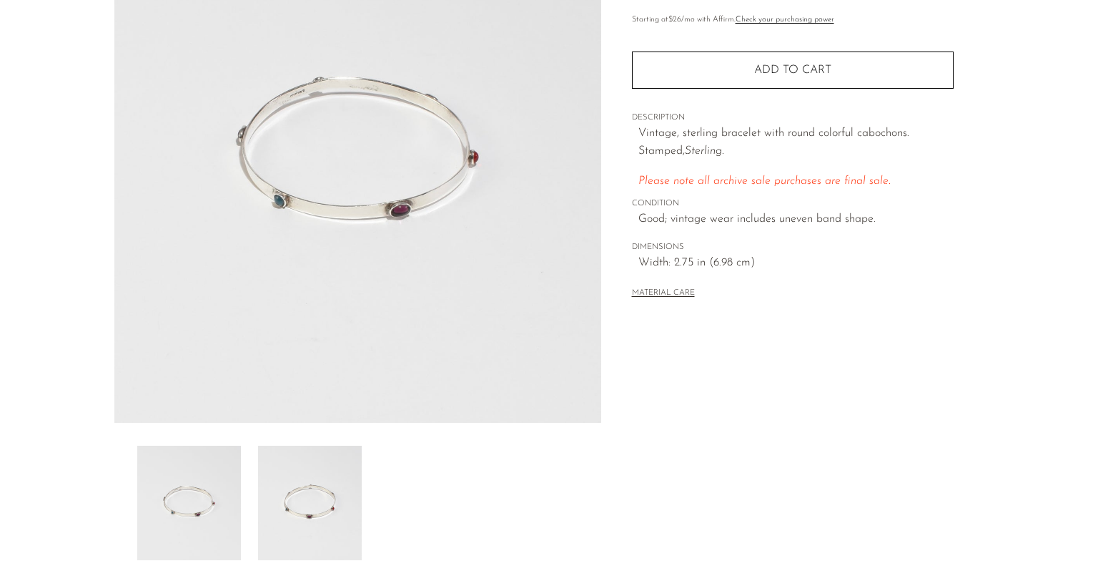
scroll to position [365, 0]
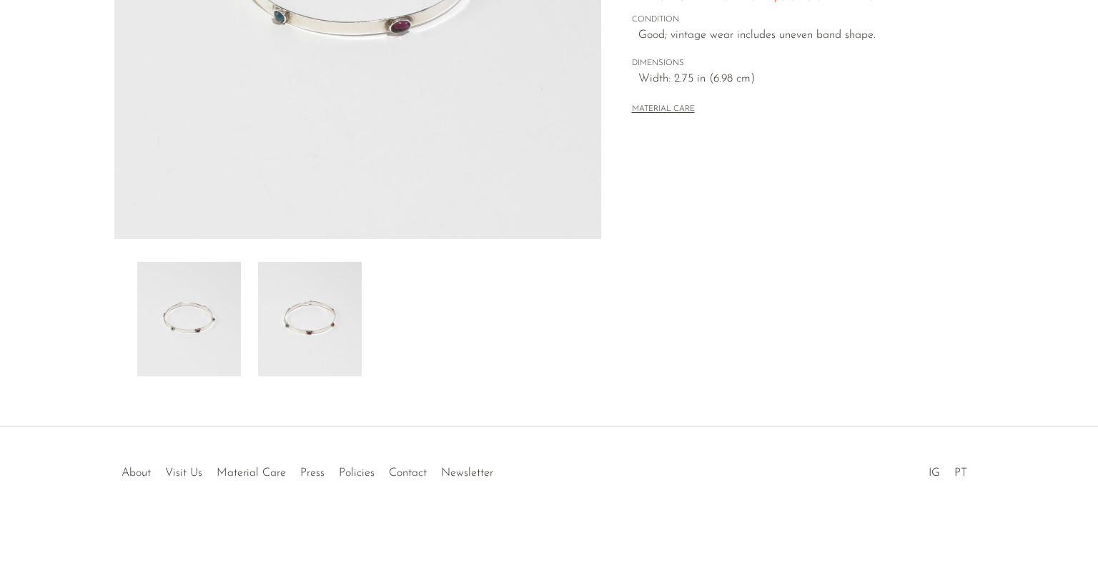
scroll to position [365, 0]
click at [267, 389] on div "Colorful Sterling Bracelet $75" at bounding box center [549, 62] width 1098 height 724
click at [295, 346] on img at bounding box center [310, 317] width 104 height 114
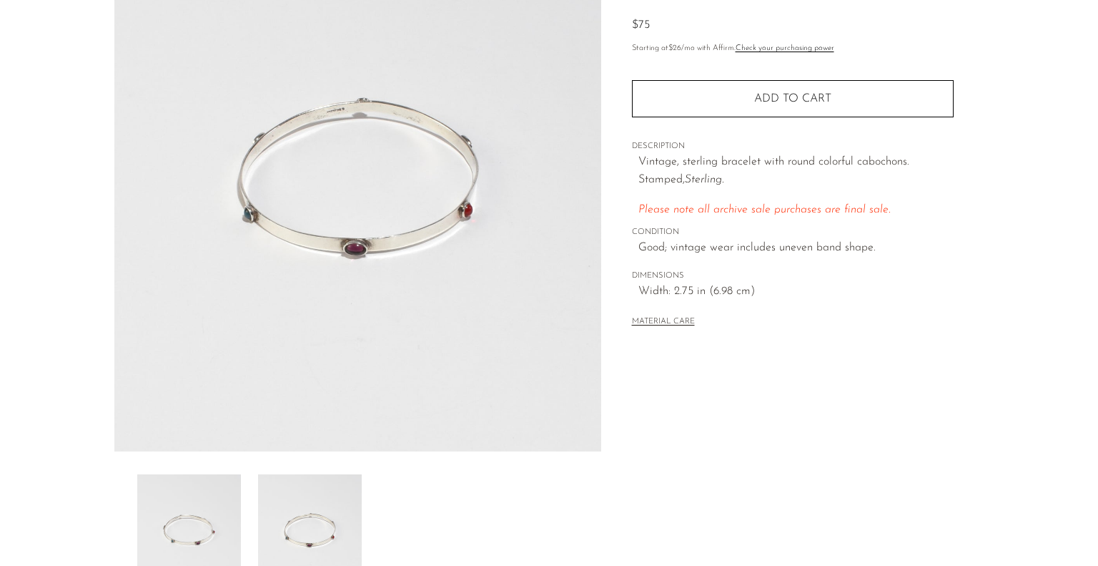
scroll to position [79, 0]
